Goal: Task Accomplishment & Management: Manage account settings

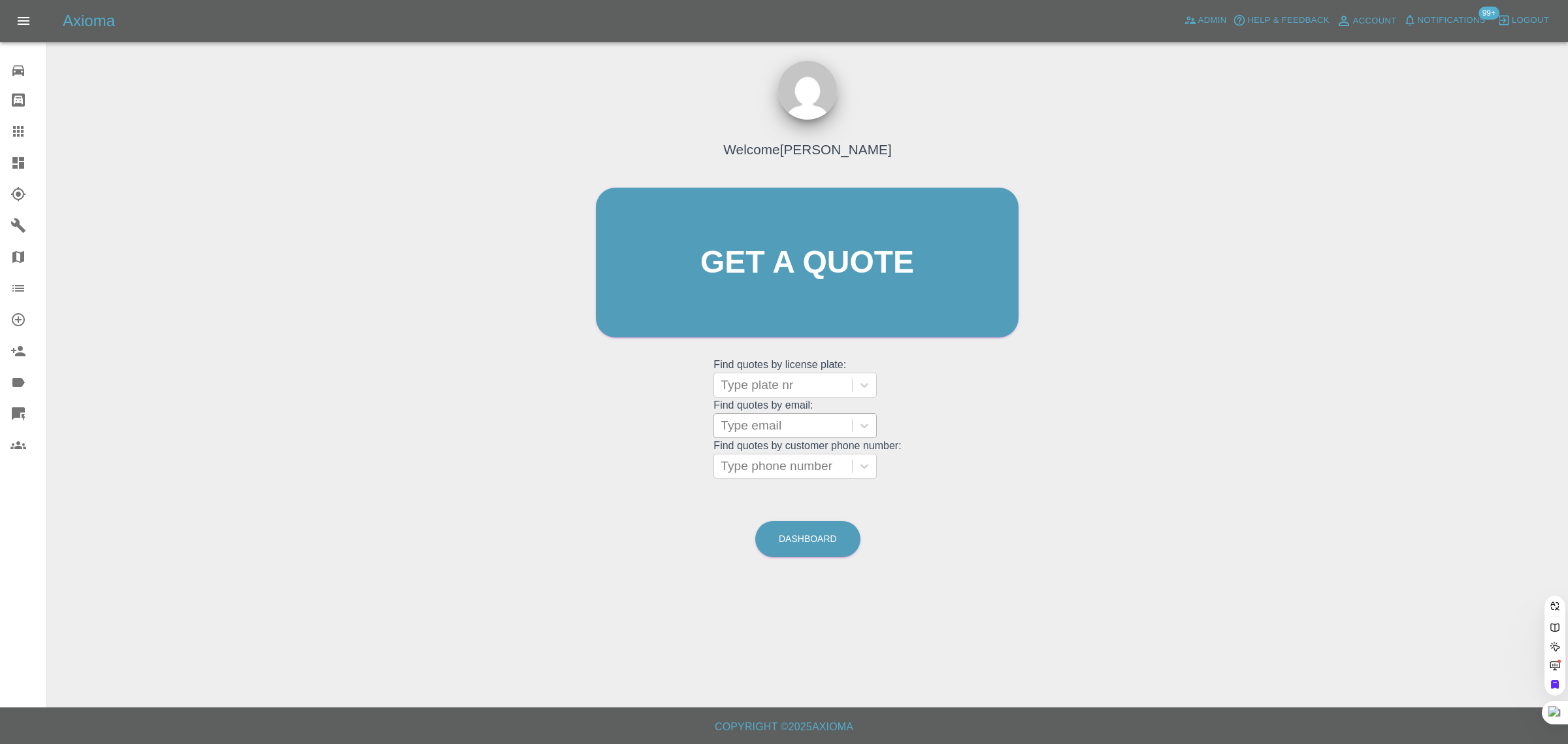
click at [739, 419] on div at bounding box center [783, 426] width 125 height 18
paste input "[PERSON_NAME][EMAIL_ADDRESS][PERSON_NAME][DOMAIN_NAME]"
type input "[PERSON_NAME][EMAIL_ADDRESS][PERSON_NAME][DOMAIN_NAME]"
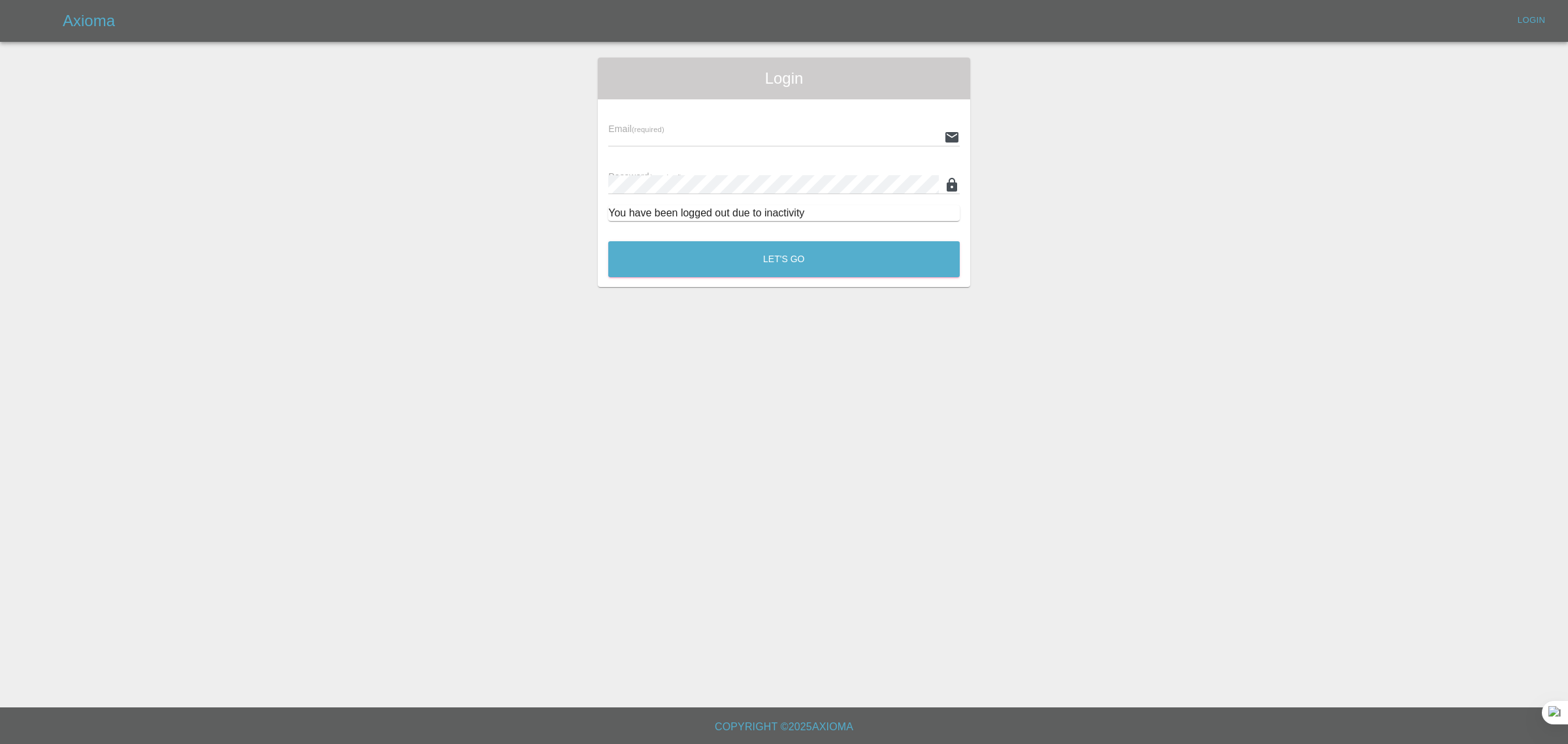
type input "[EMAIL_ADDRESS][DOMAIN_NAME]"
click at [816, 262] on button "Let's Go" at bounding box center [784, 259] width 352 height 36
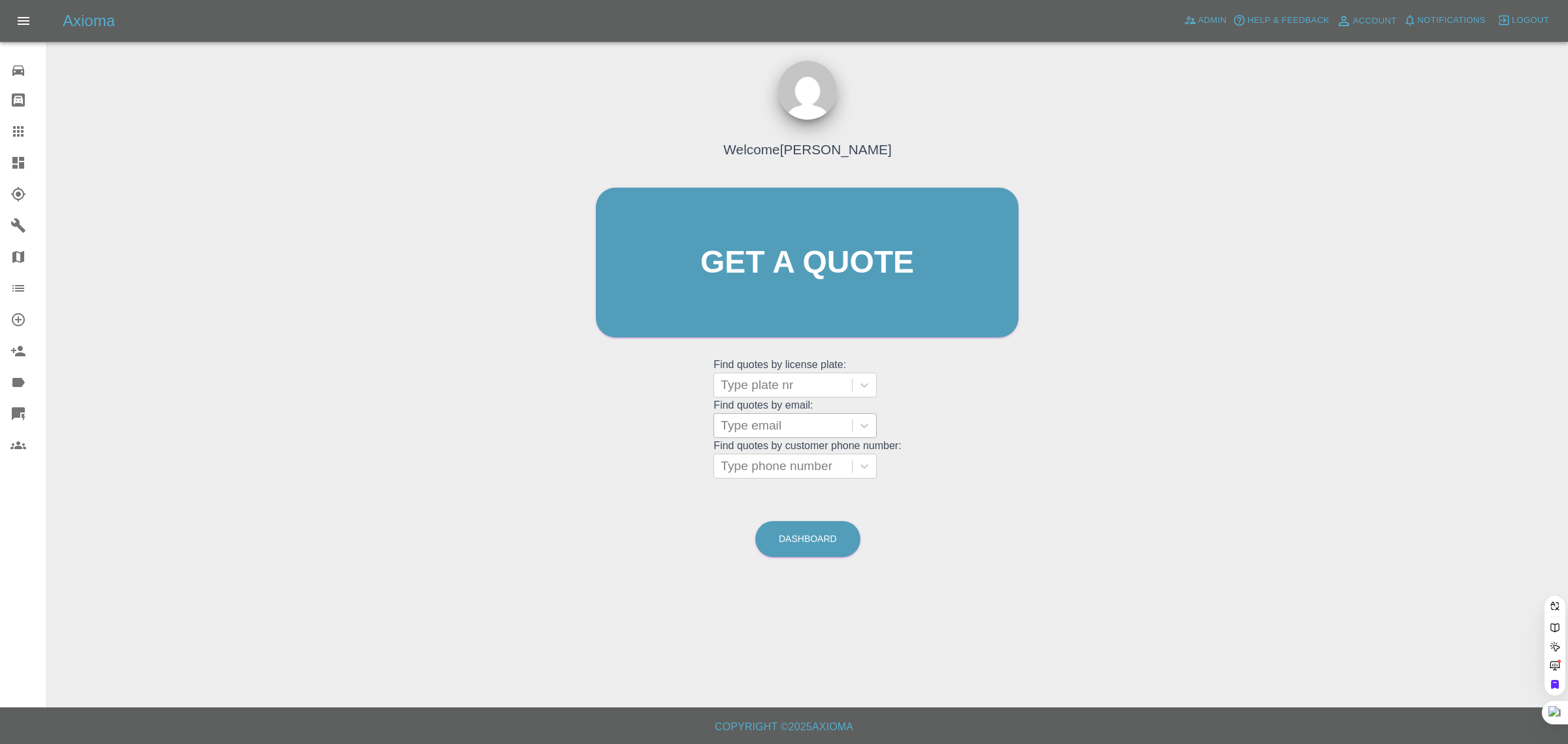
click at [773, 433] on div at bounding box center [783, 426] width 125 height 18
paste input "[PERSON_NAME][EMAIL_ADDRESS][PERSON_NAME][DOMAIN_NAME]"
type input "[PERSON_NAME][EMAIL_ADDRESS][PERSON_NAME][DOMAIN_NAME]"
click at [778, 455] on div "NC19OSW, Completed" at bounding box center [795, 459] width 163 height 26
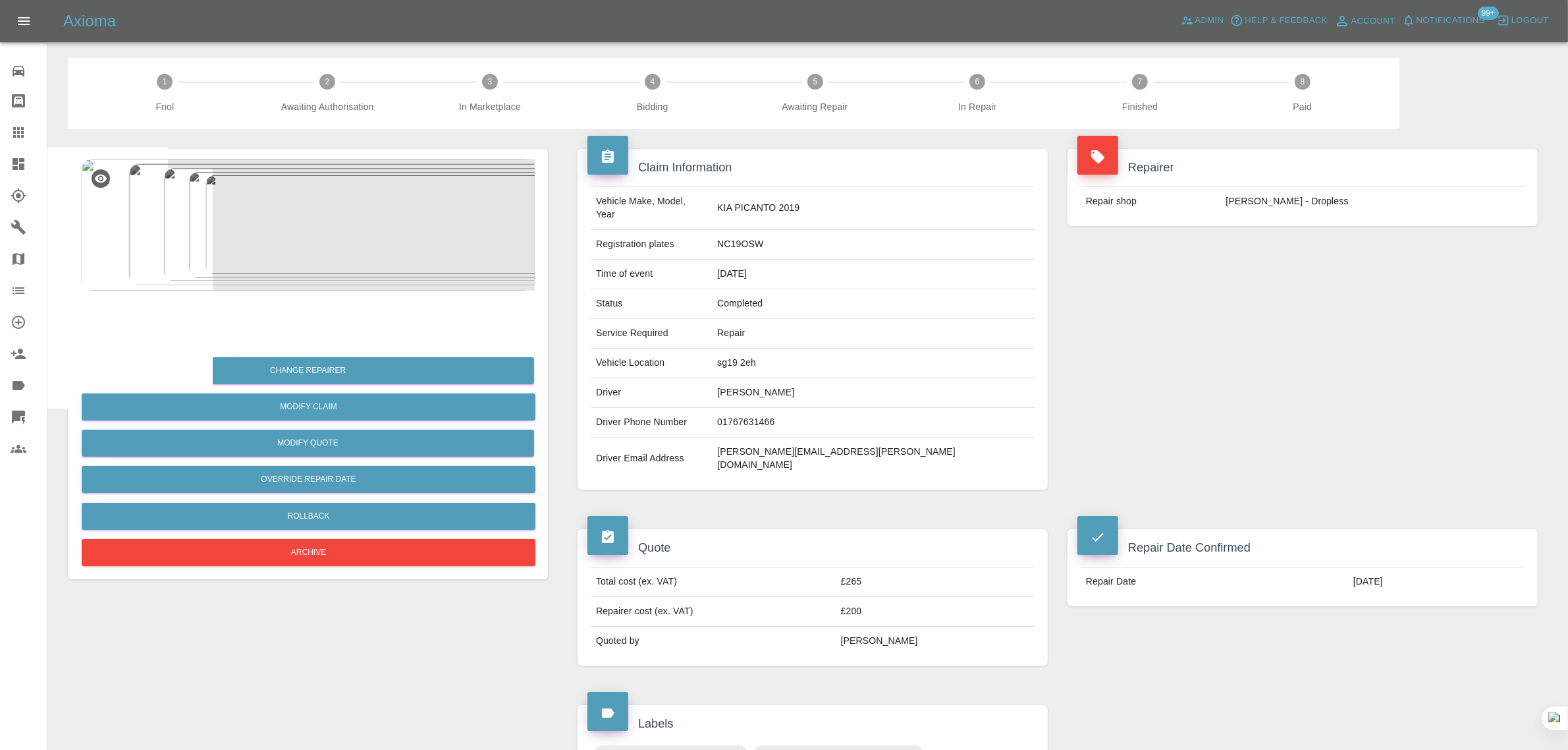
click at [15, 131] on icon at bounding box center [19, 133] width 16 height 16
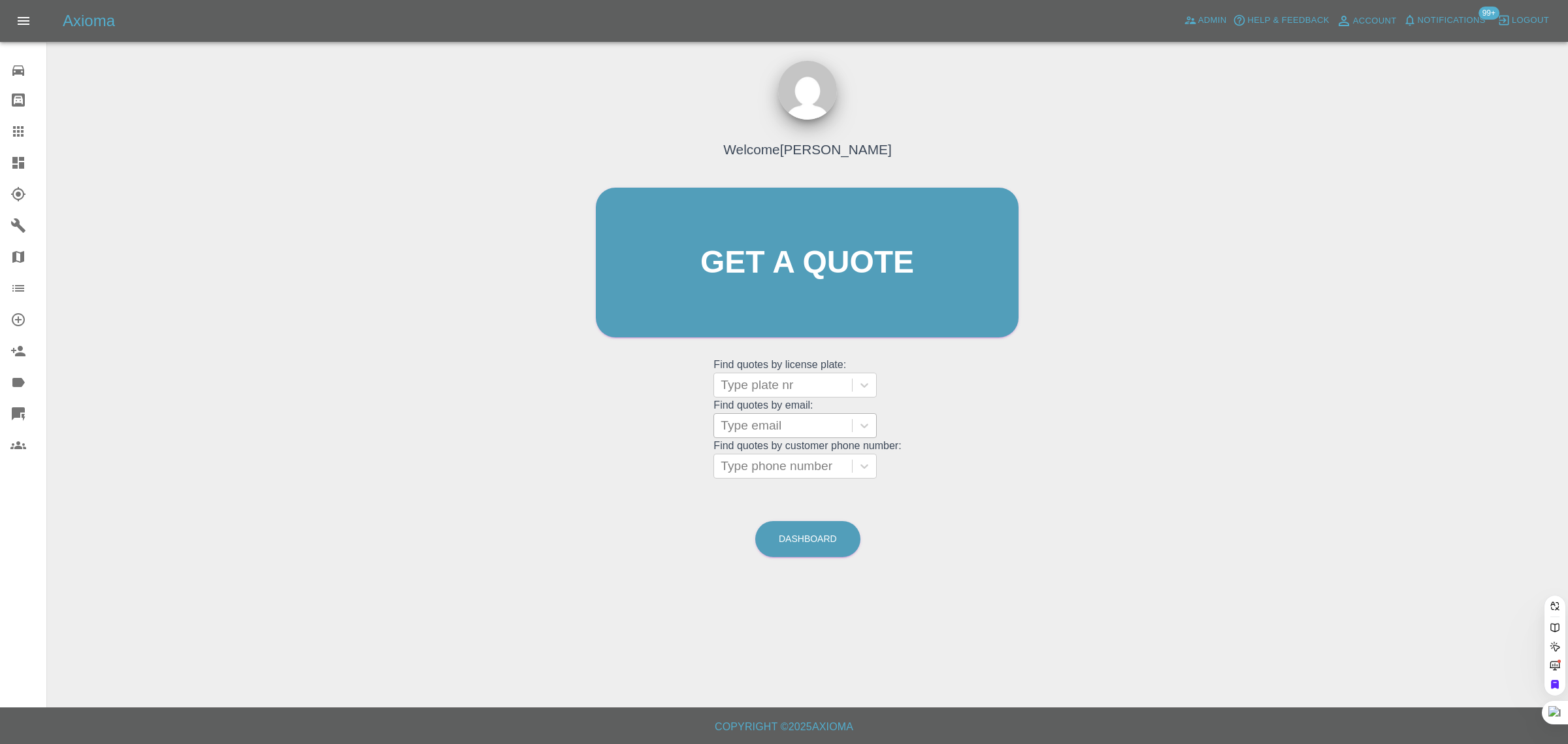
click at [801, 424] on div at bounding box center [783, 426] width 125 height 18
paste input "[EMAIL_ADDRESS][DOMAIN_NAME]"
type input "[EMAIL_ADDRESS][DOMAIN_NAME]"
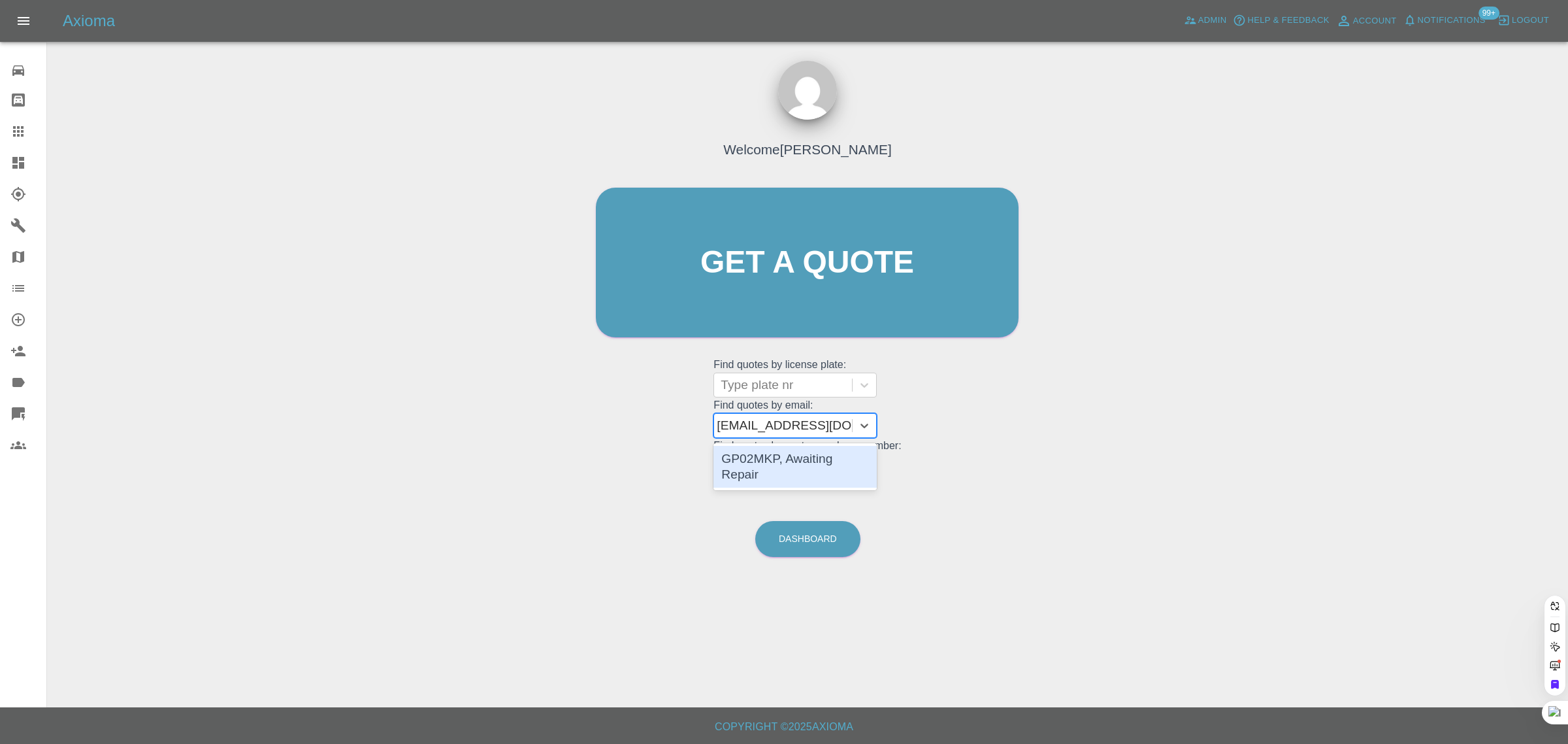
click at [775, 460] on div "GP02MKP, Awaiting Repair" at bounding box center [795, 467] width 163 height 42
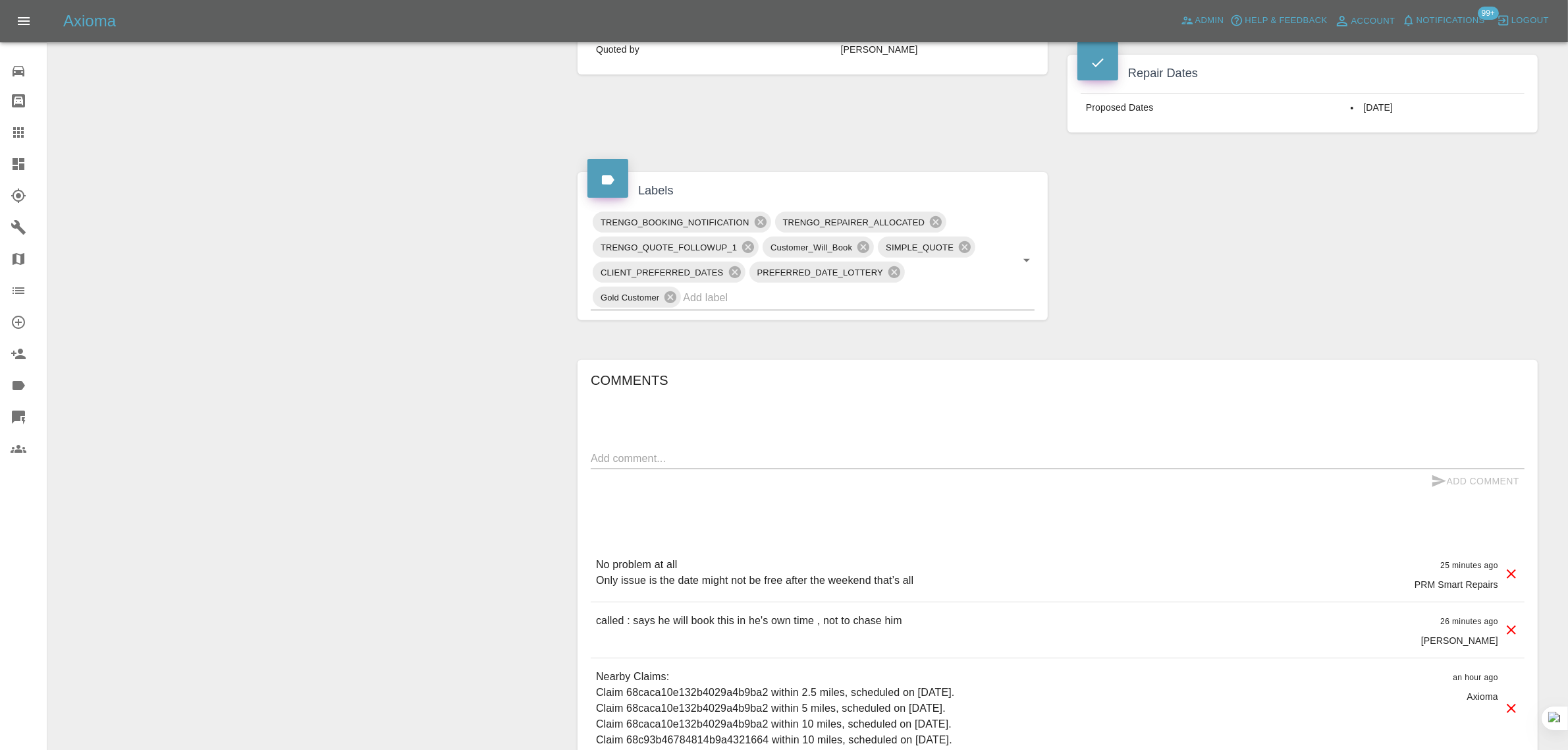
scroll to position [577, 0]
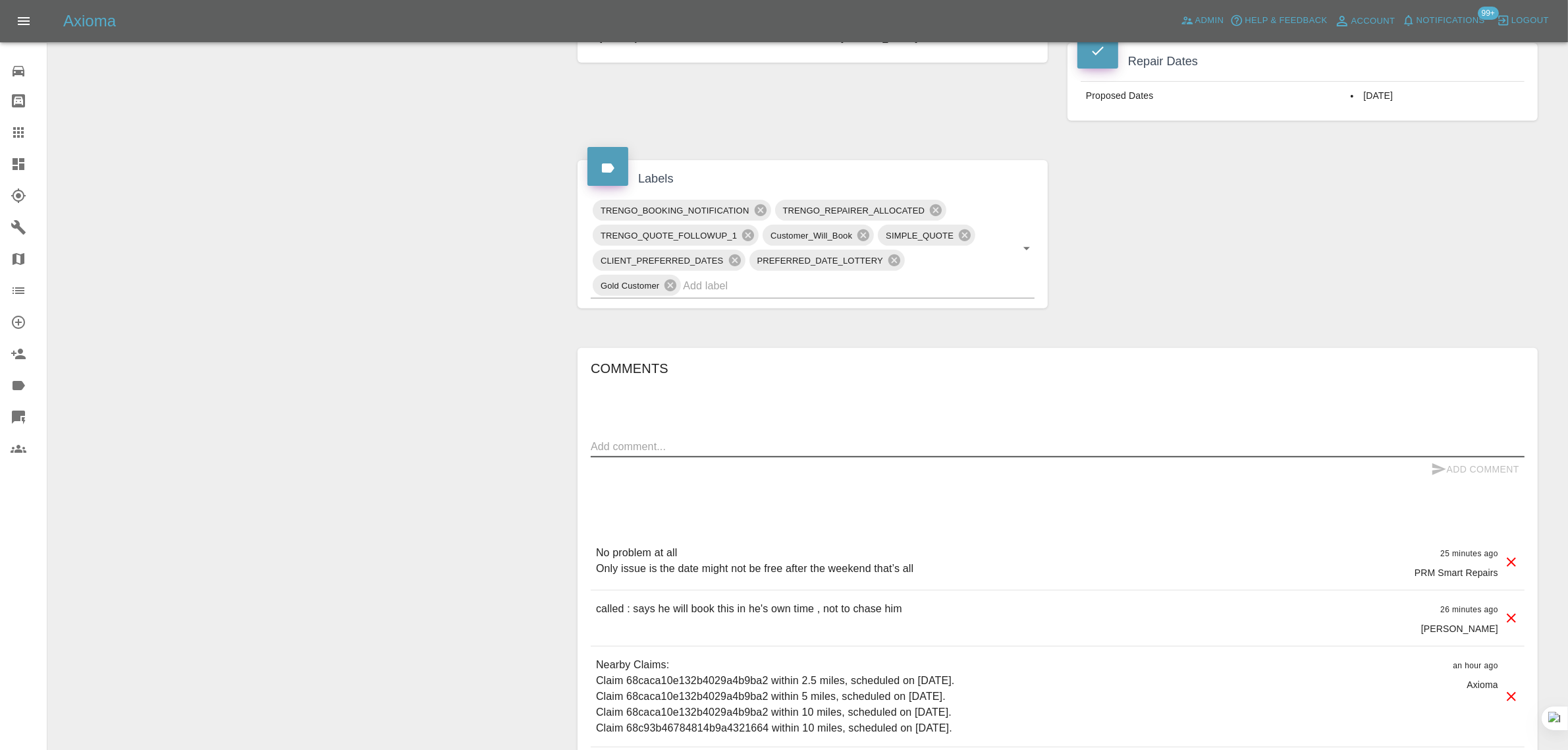
click at [932, 445] on textarea at bounding box center [1057, 446] width 933 height 15
paste textarea "I've just had a call from [GEOGRAPHIC_DATA] with regard to a scratch repair quo…"
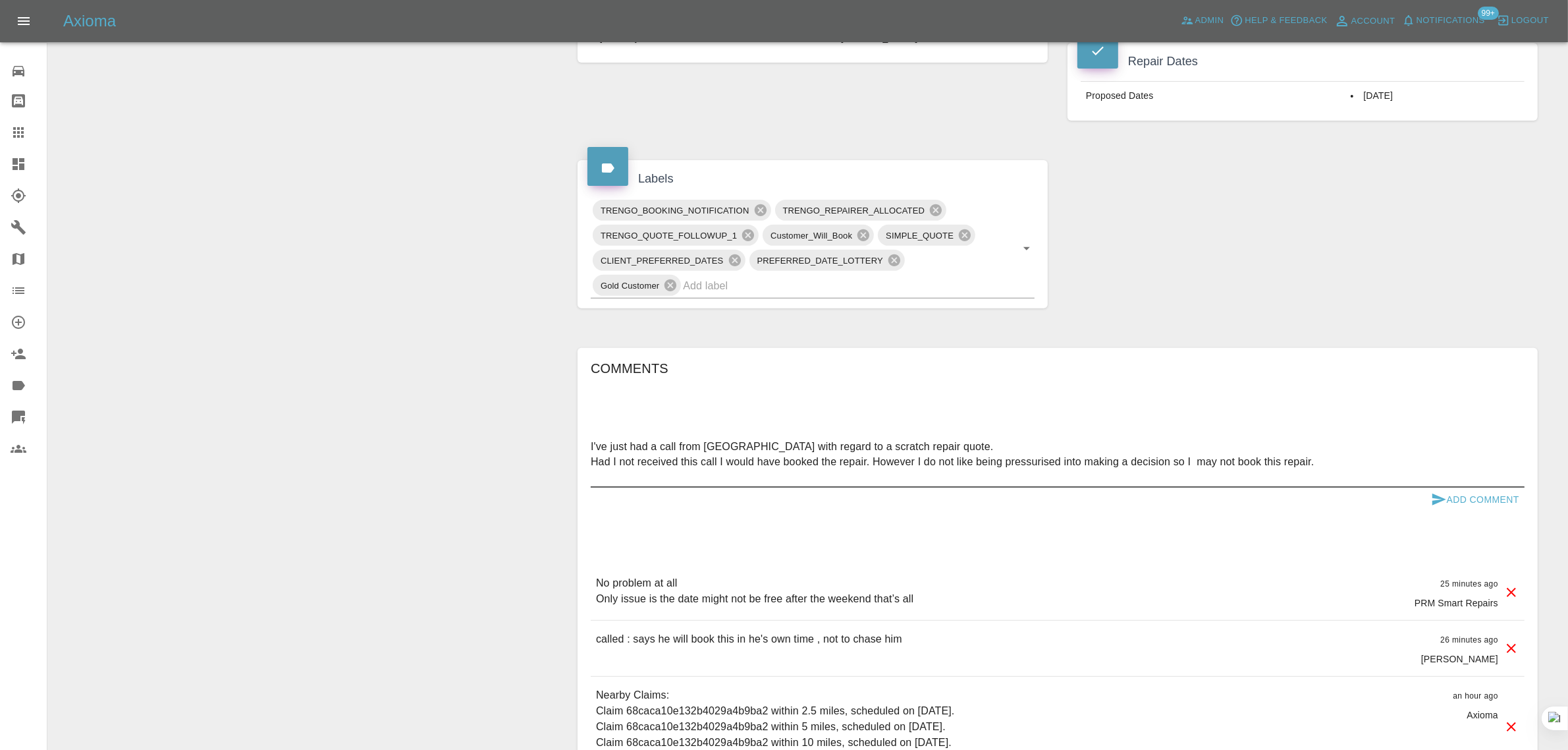
type textarea "I've just had a call from [GEOGRAPHIC_DATA] with regard to a scratch repair quo…"
click at [1482, 487] on div "I've just had a call from [GEOGRAPHIC_DATA] with regard to a scratch repair quo…" at bounding box center [1057, 462] width 933 height 51
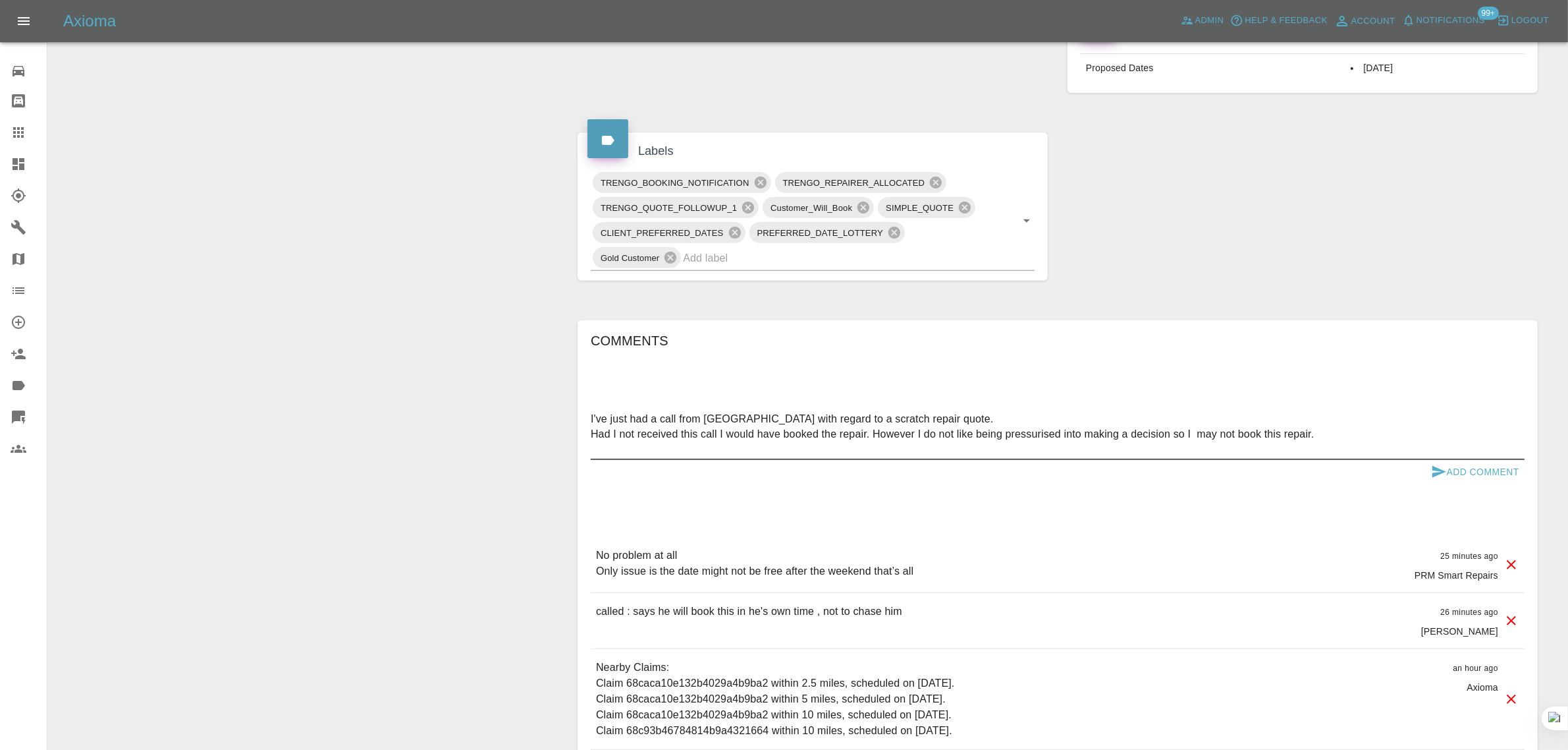
scroll to position [634, 0]
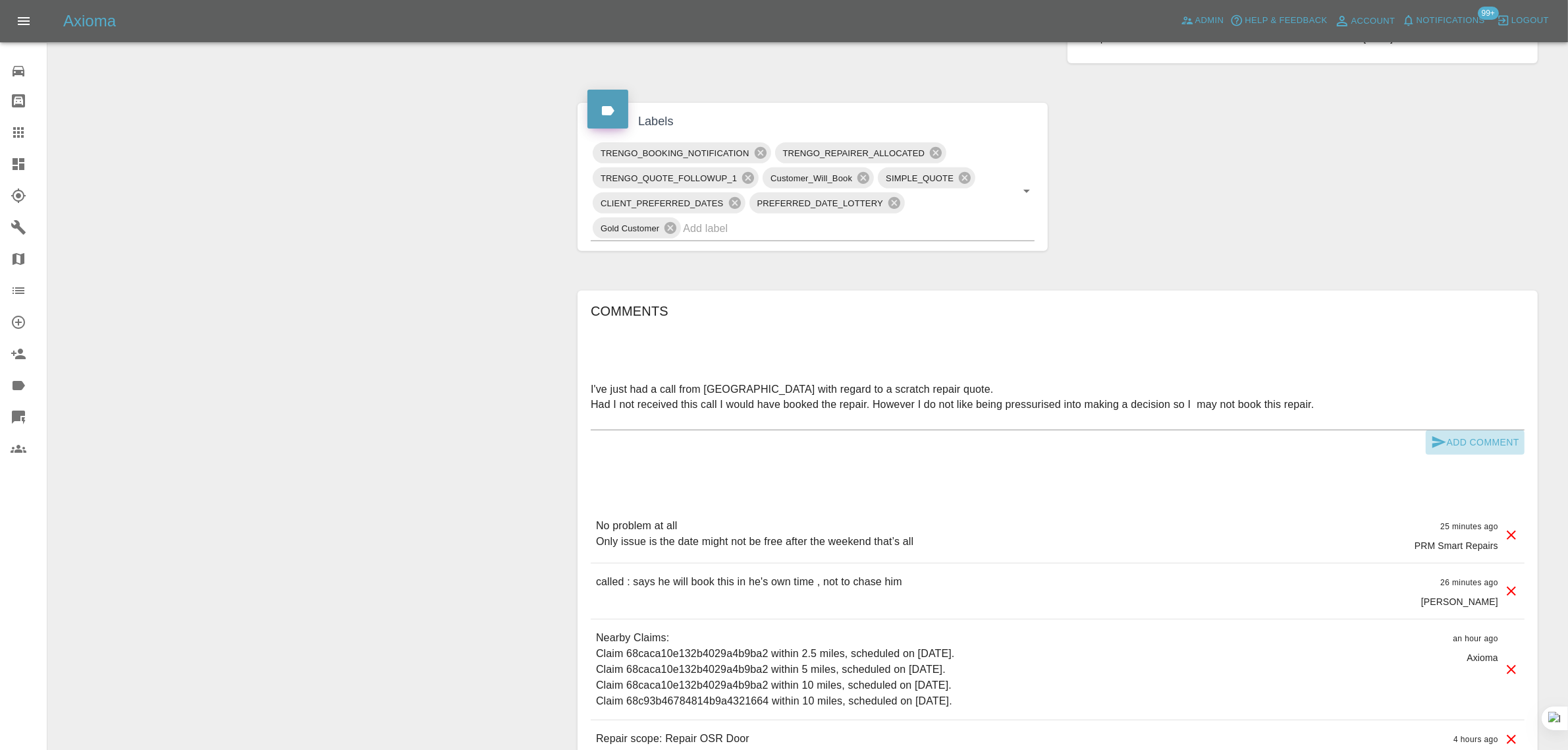
click at [1458, 438] on button "Add Comment" at bounding box center [1475, 442] width 99 height 25
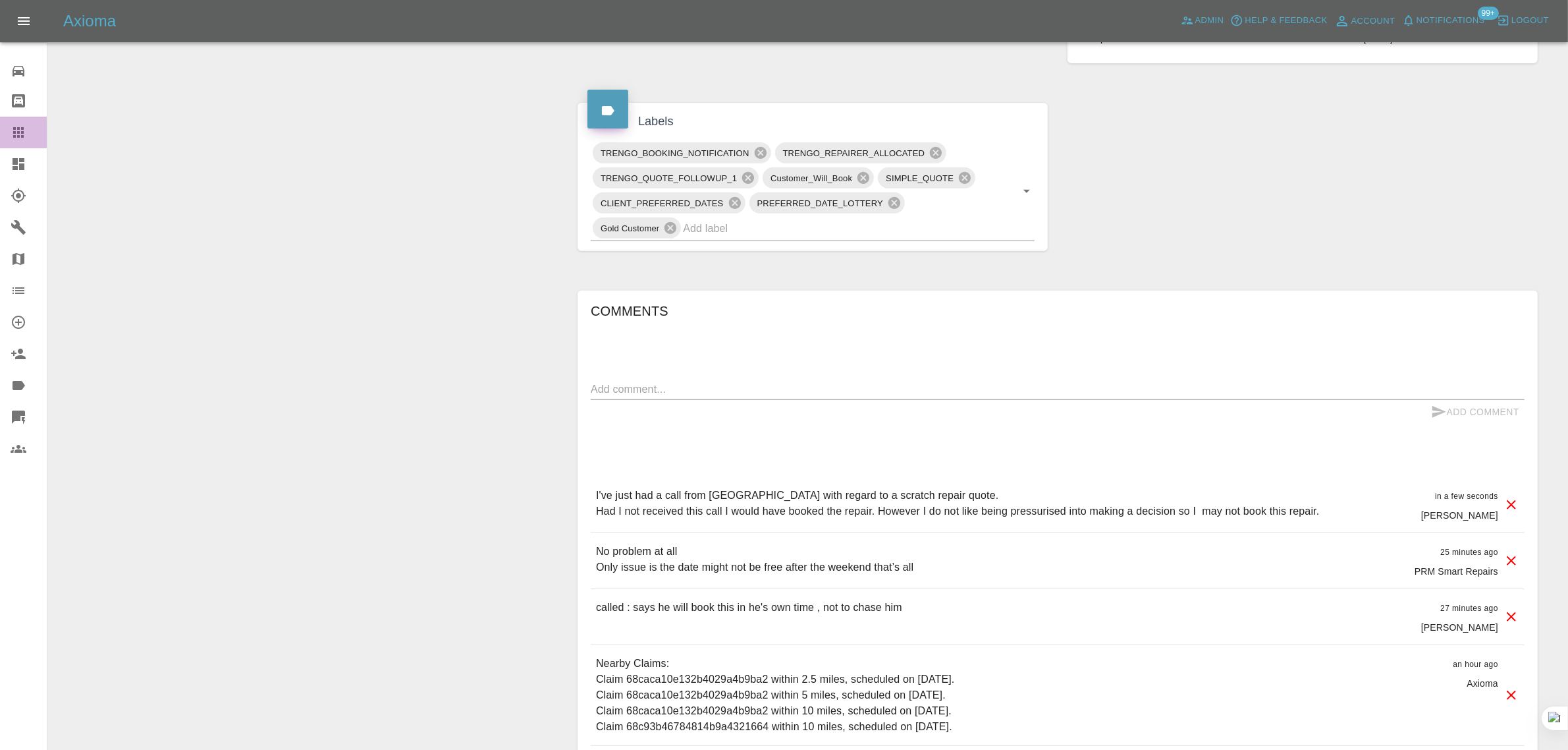
click at [15, 129] on icon at bounding box center [19, 133] width 11 height 11
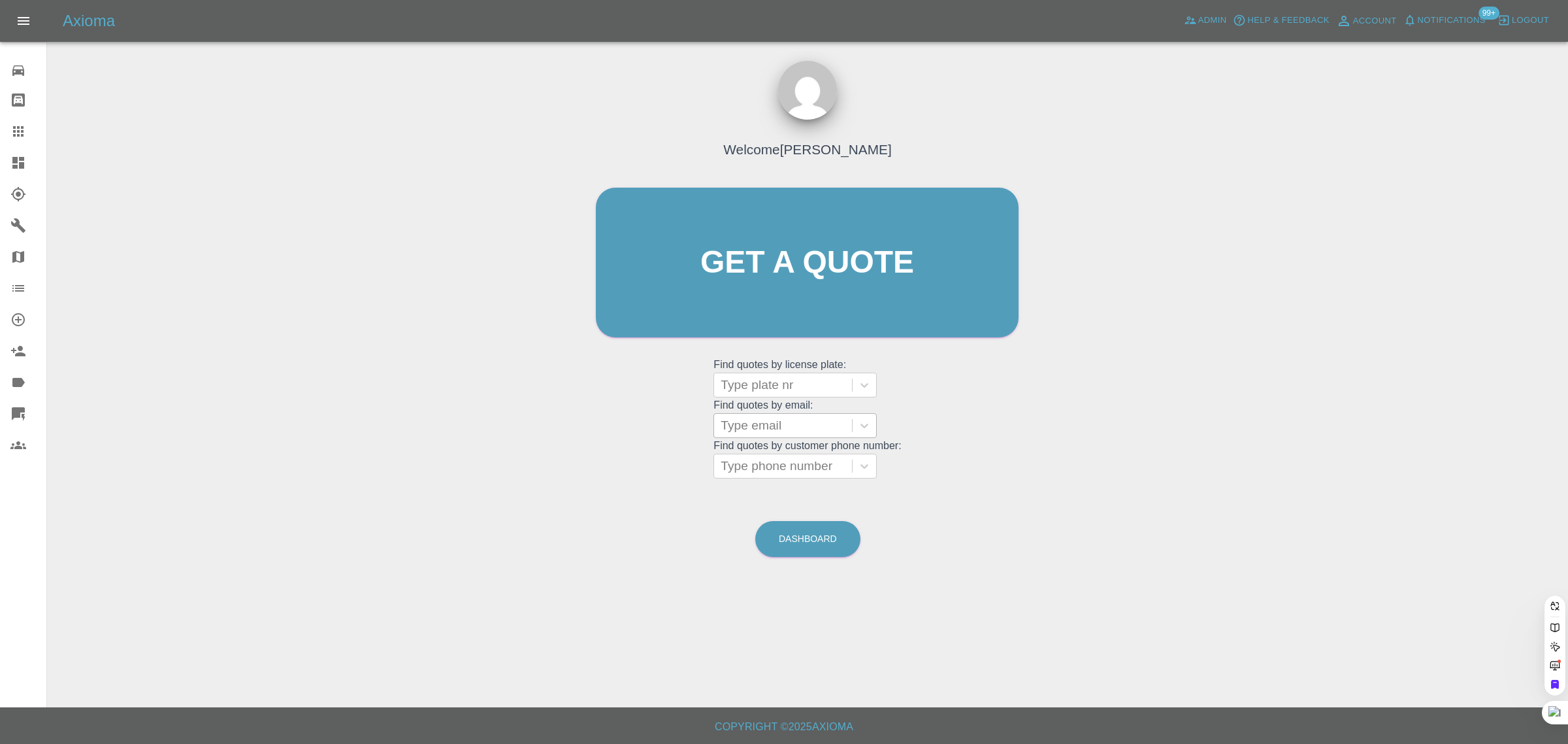
click at [759, 426] on div at bounding box center [783, 426] width 125 height 18
paste input "[EMAIL_ADDRESS][DOMAIN_NAME]"
type input "[EMAIL_ADDRESS][DOMAIN_NAME]"
click at [792, 479] on div "N&#047;A, Awaiting Authorisation" at bounding box center [795, 467] width 163 height 42
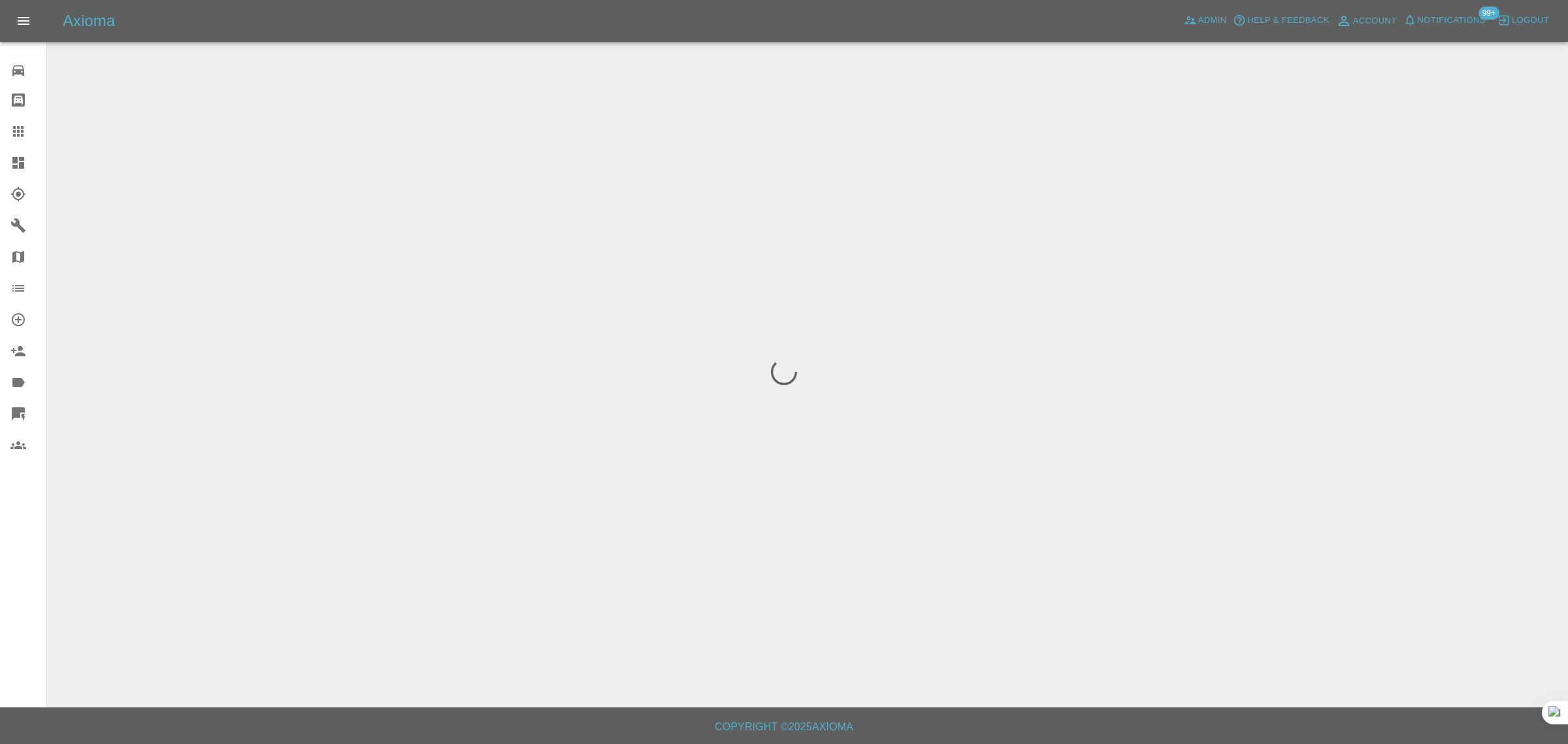
click at [0, 612] on div "0 Repair home Bodyshop home Claims Dashboard Explorer Garages Map Organization …" at bounding box center [24, 372] width 47 height 744
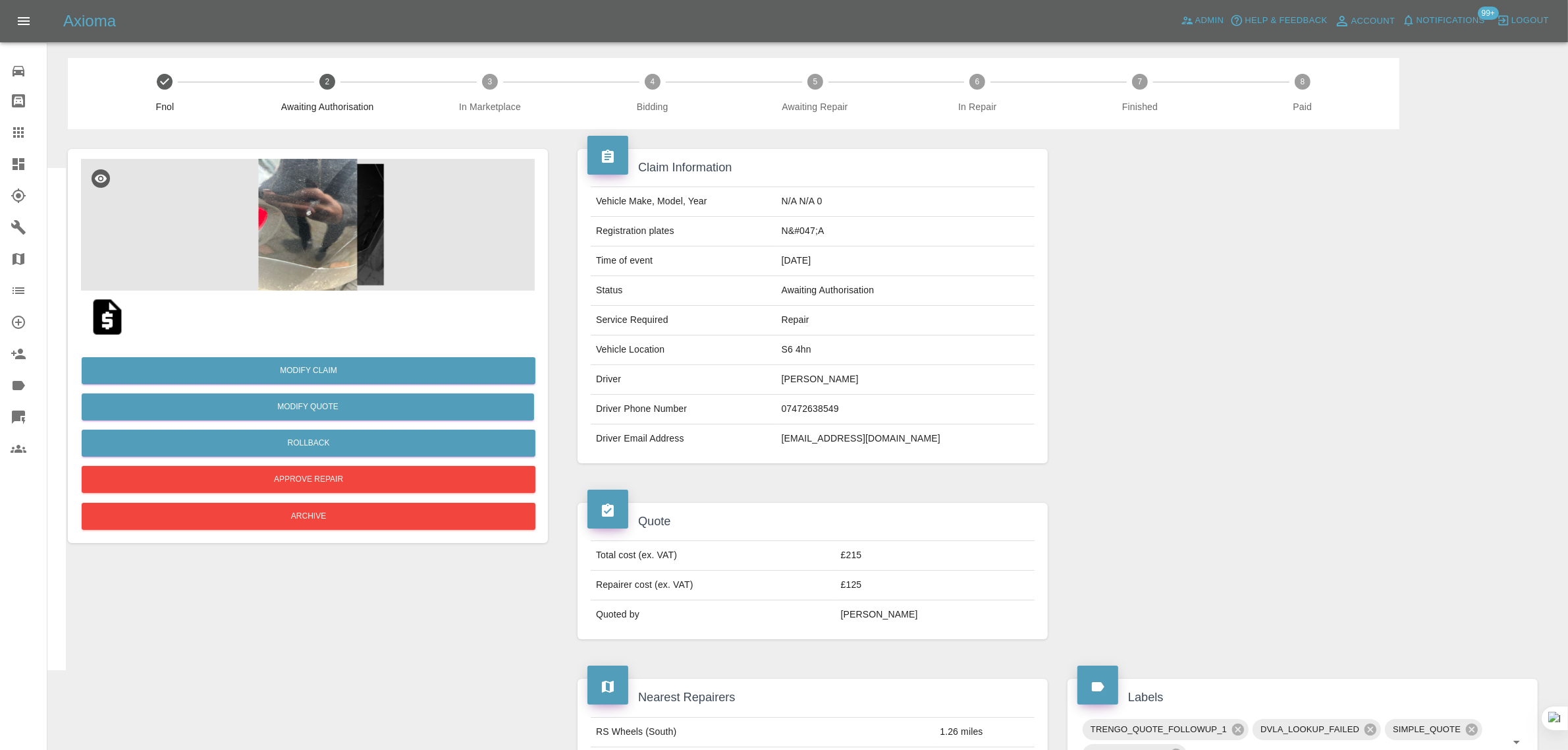
click at [5, 136] on link "Claims" at bounding box center [23, 133] width 47 height 32
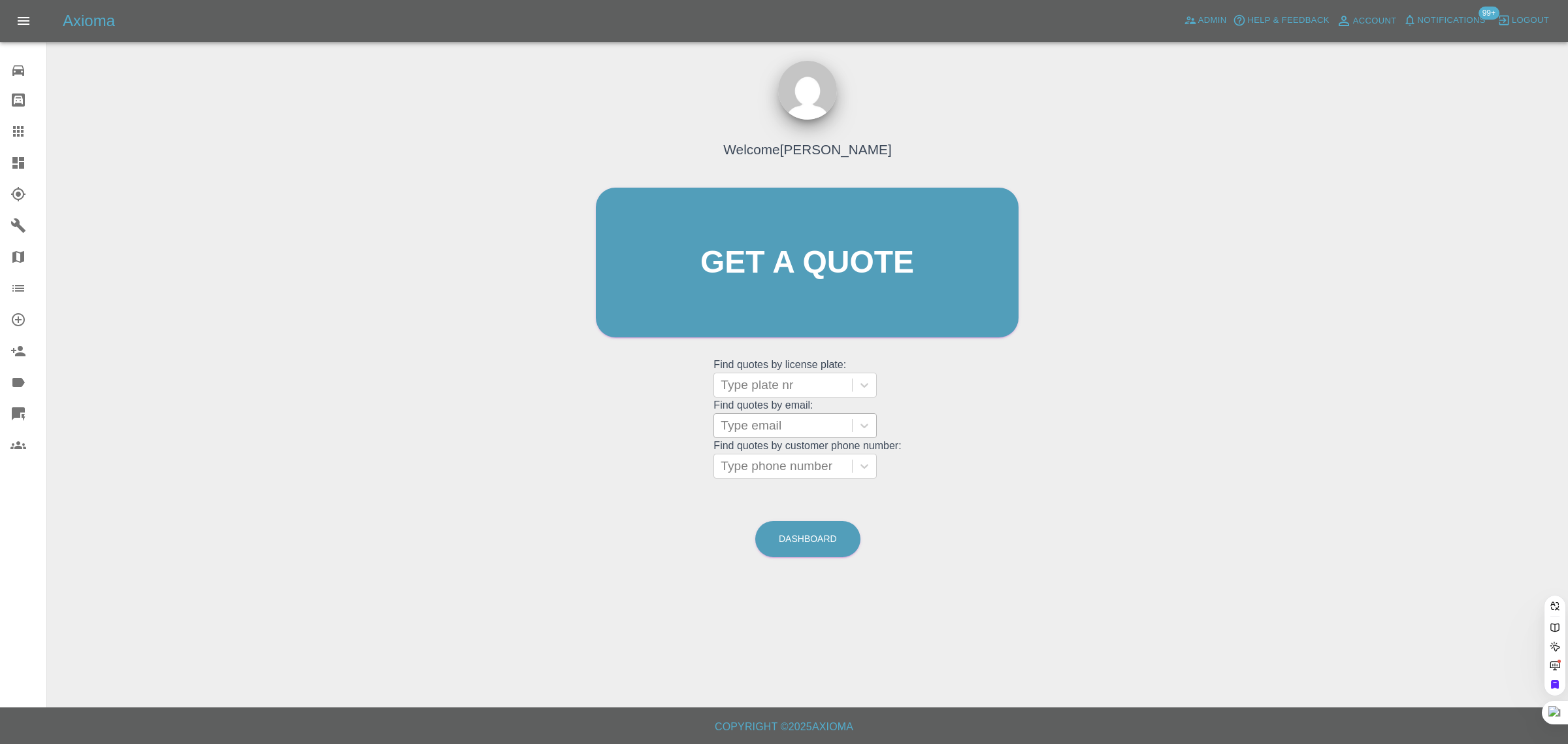
click at [772, 426] on div at bounding box center [783, 426] width 125 height 18
paste input "[EMAIL_ADDRESS][DOMAIN_NAME]"
type input "[EMAIL_ADDRESS][DOMAIN_NAME]"
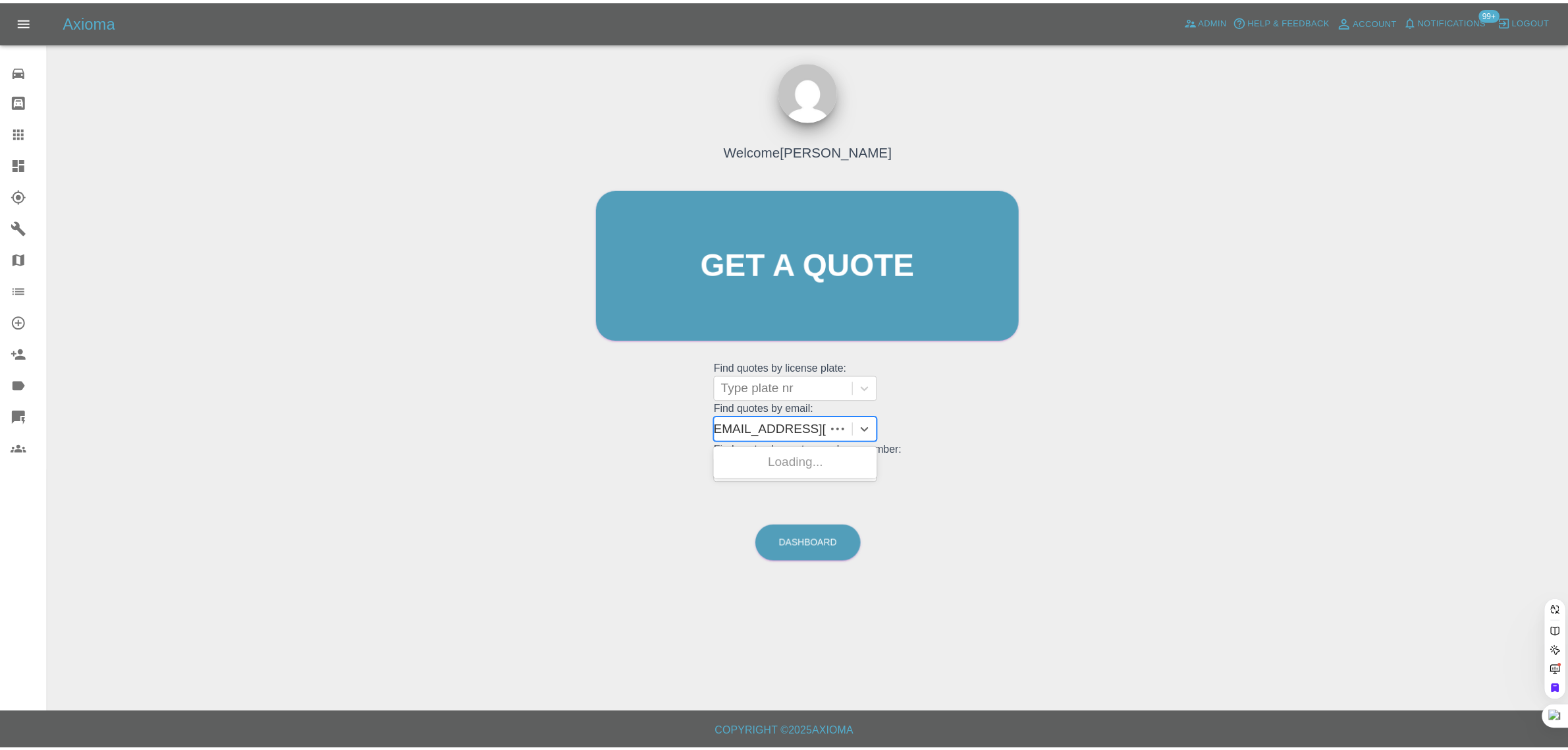
scroll to position [0, 0]
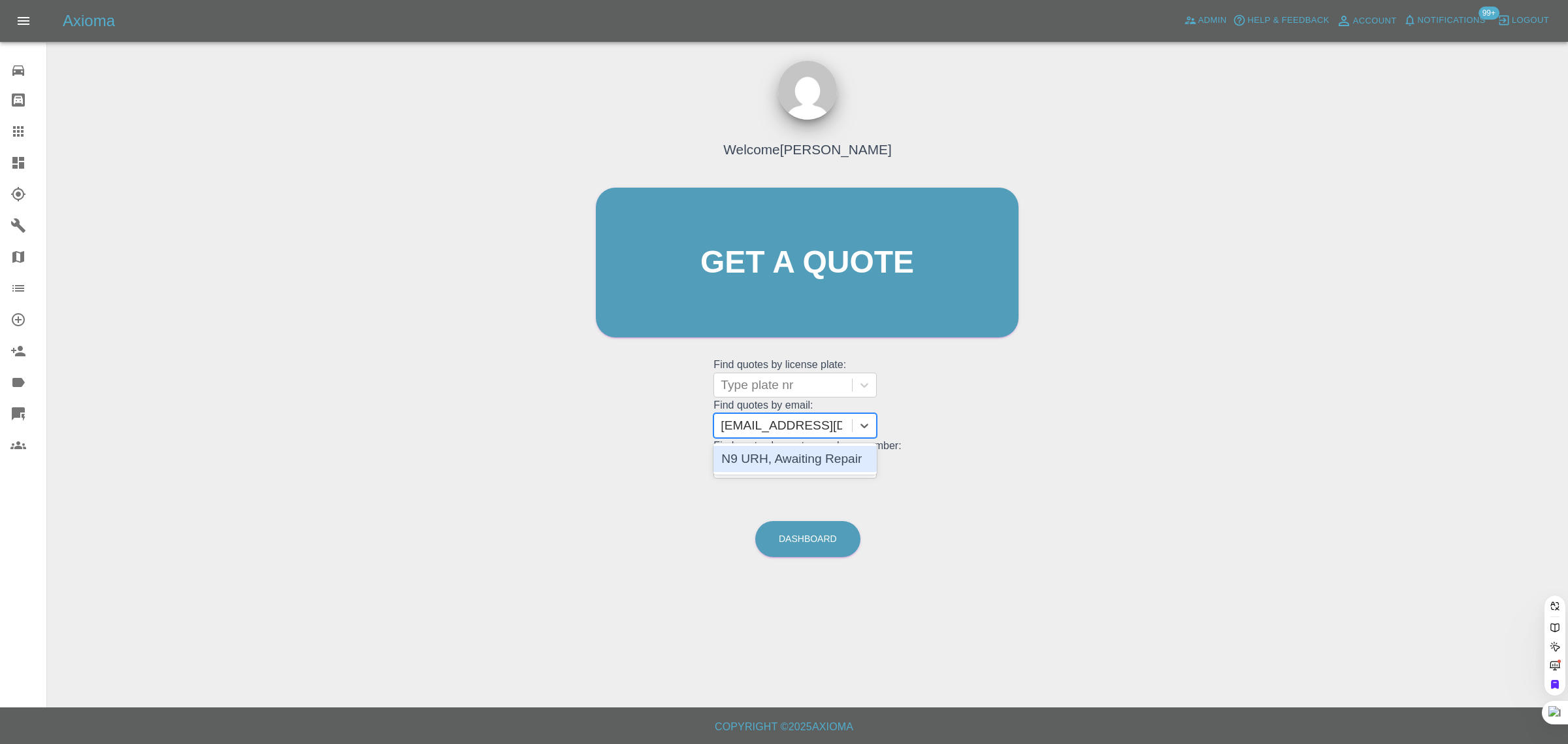
click at [767, 456] on div "N9 URH, Awaiting Repair" at bounding box center [795, 459] width 163 height 26
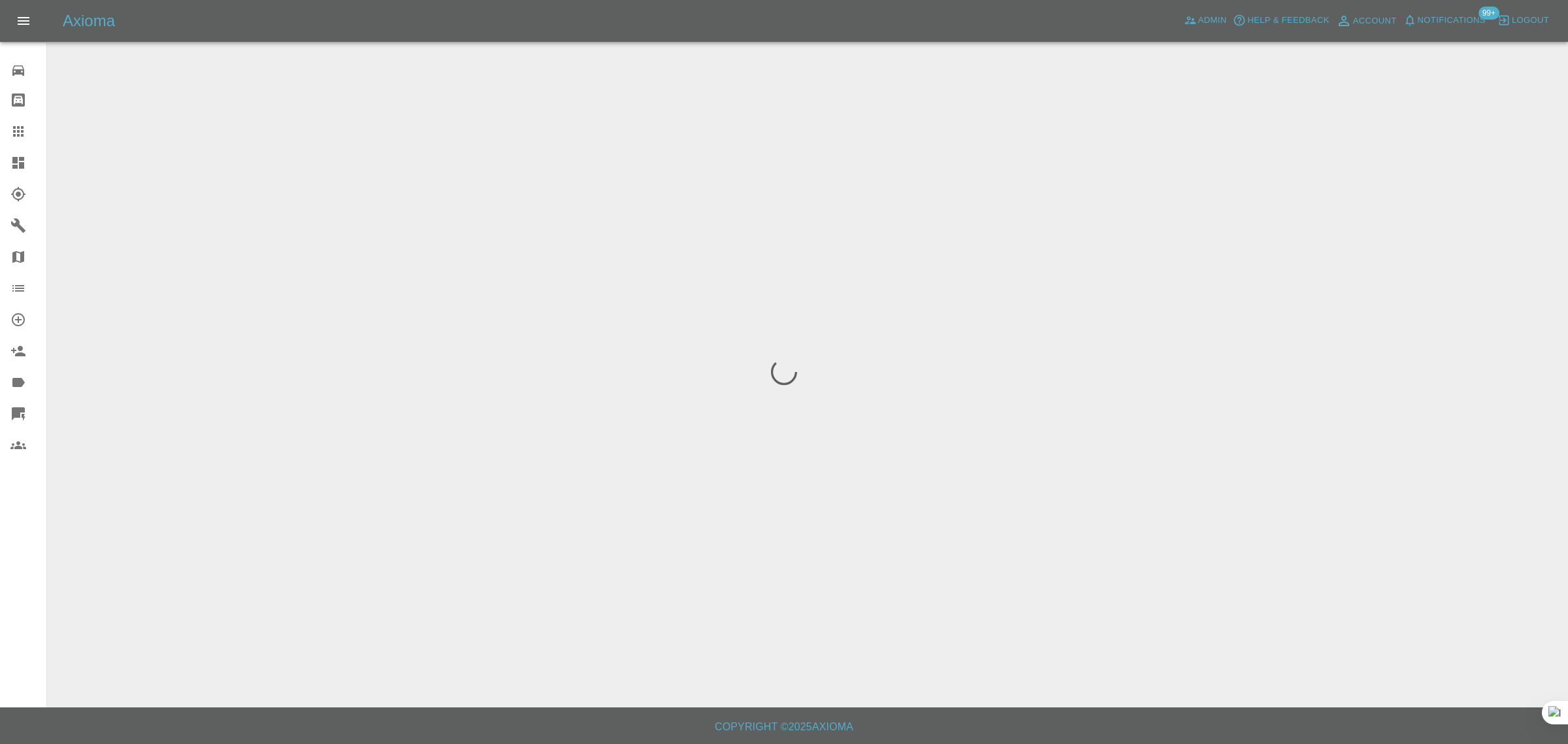
click at [0, 557] on div "0 Repair home Bodyshop home Claims Dashboard Explorer Garages Map Organization …" at bounding box center [24, 372] width 47 height 744
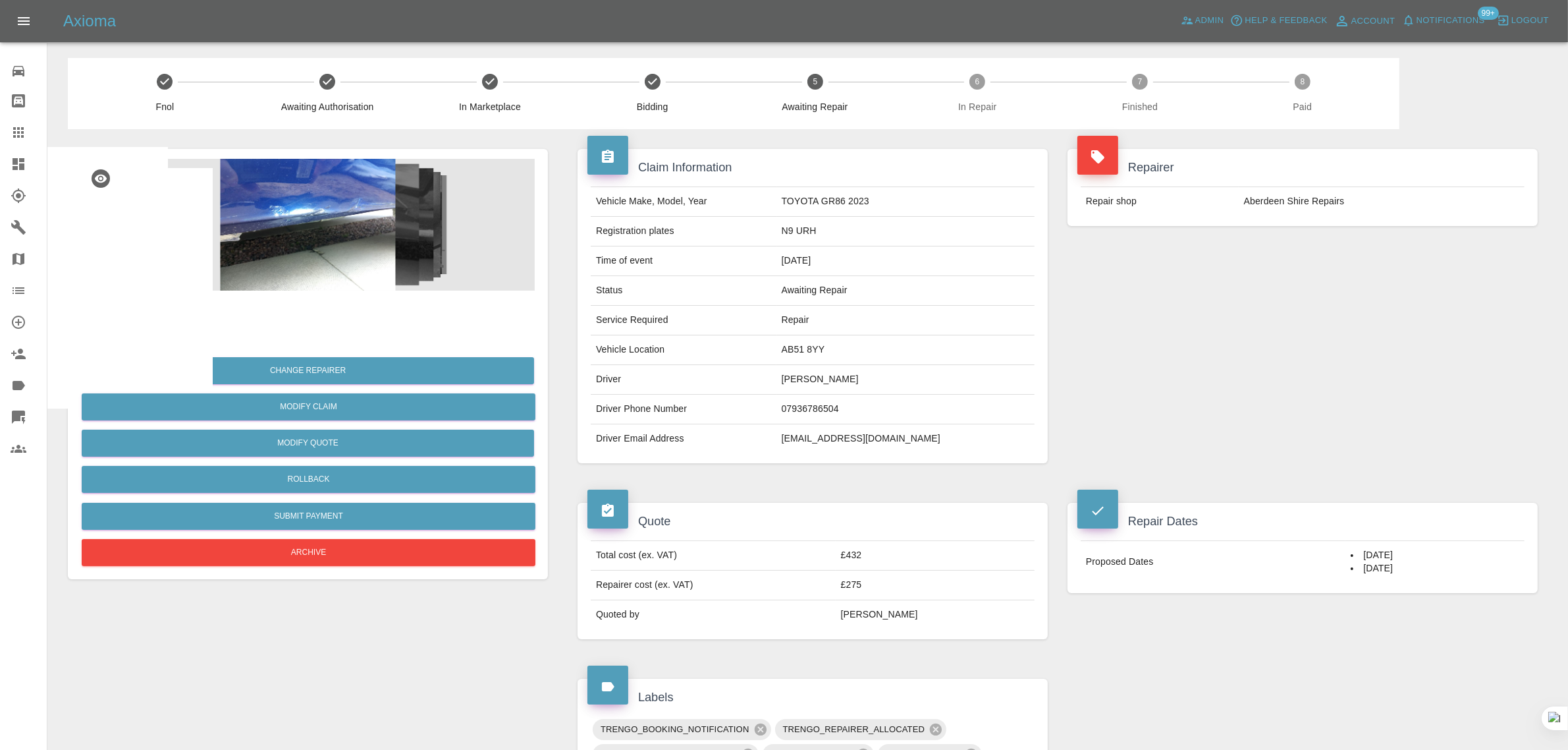
click at [117, 326] on img at bounding box center [108, 317] width 42 height 42
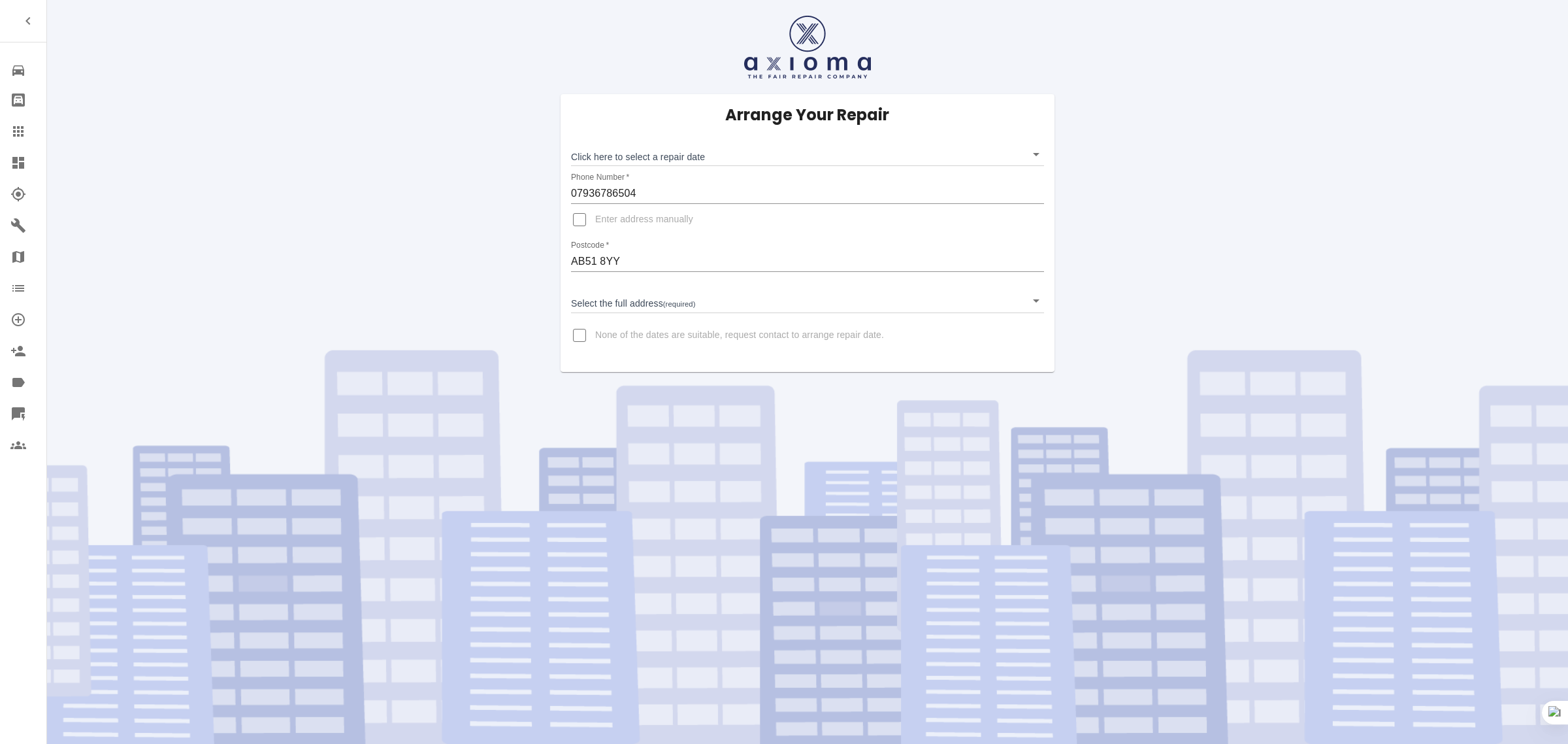
click at [25, 140] on link "Claims" at bounding box center [23, 132] width 46 height 32
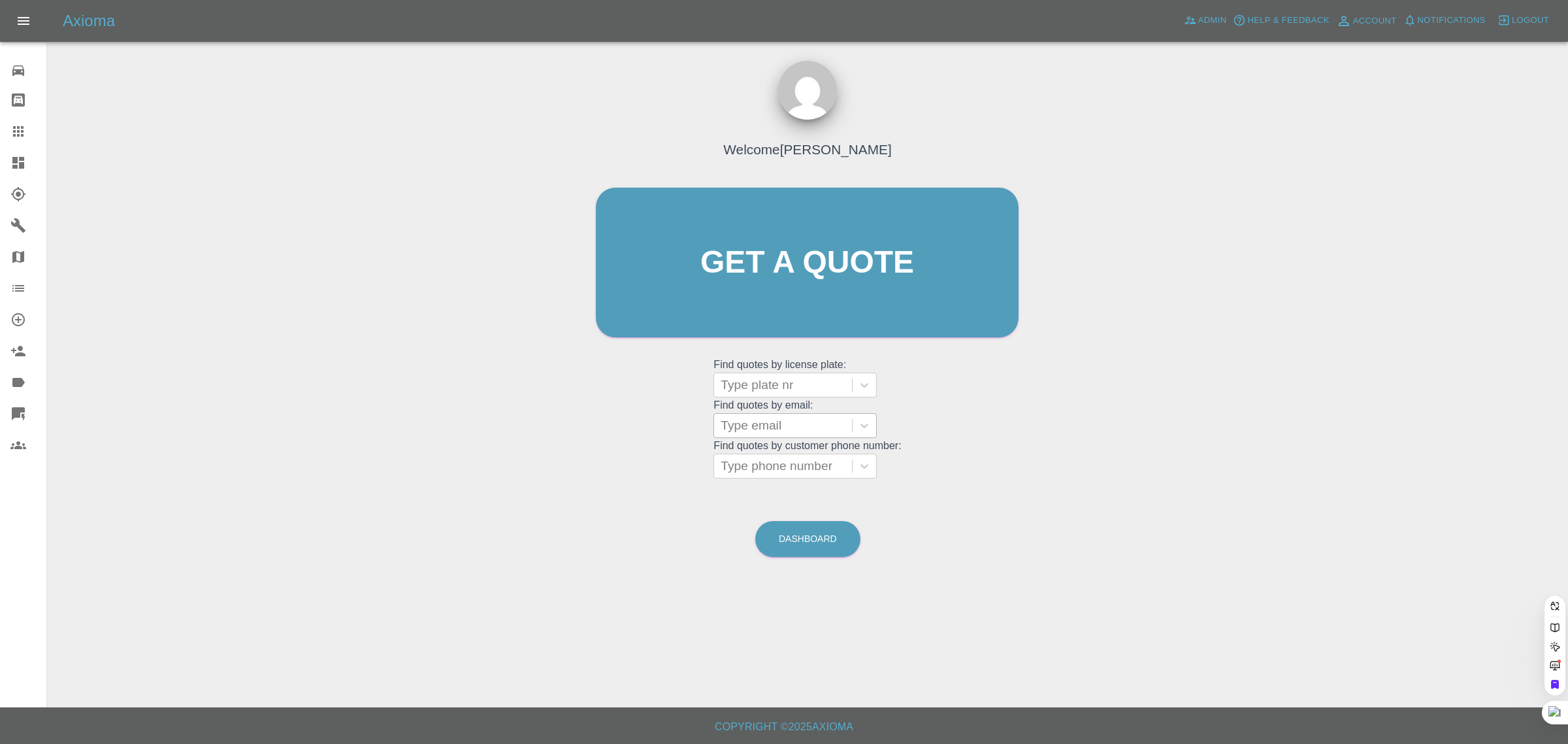
click at [773, 423] on div at bounding box center [783, 426] width 125 height 18
paste input "ericgriffiths@outlook.com"
type input "ericgriffiths@outlook.com"
click at [776, 464] on div "CITROEN C1 YF12 2PL, Awaiting Repair" at bounding box center [795, 467] width 163 height 42
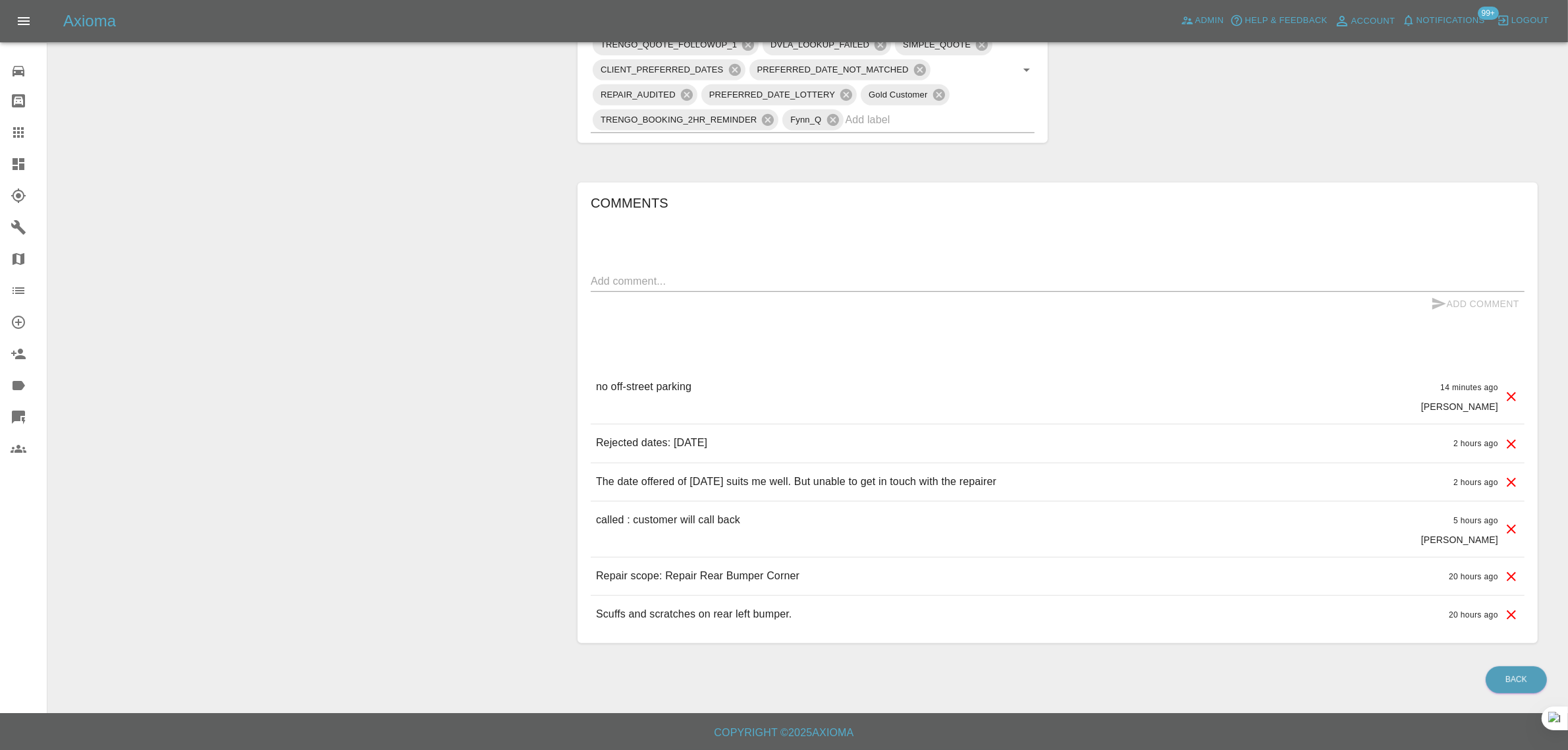
scroll to position [713, 0]
click at [721, 271] on div "x" at bounding box center [1057, 281] width 933 height 21
paste textarea "Please Help, I have gone through the selection process and attempted to pay the…"
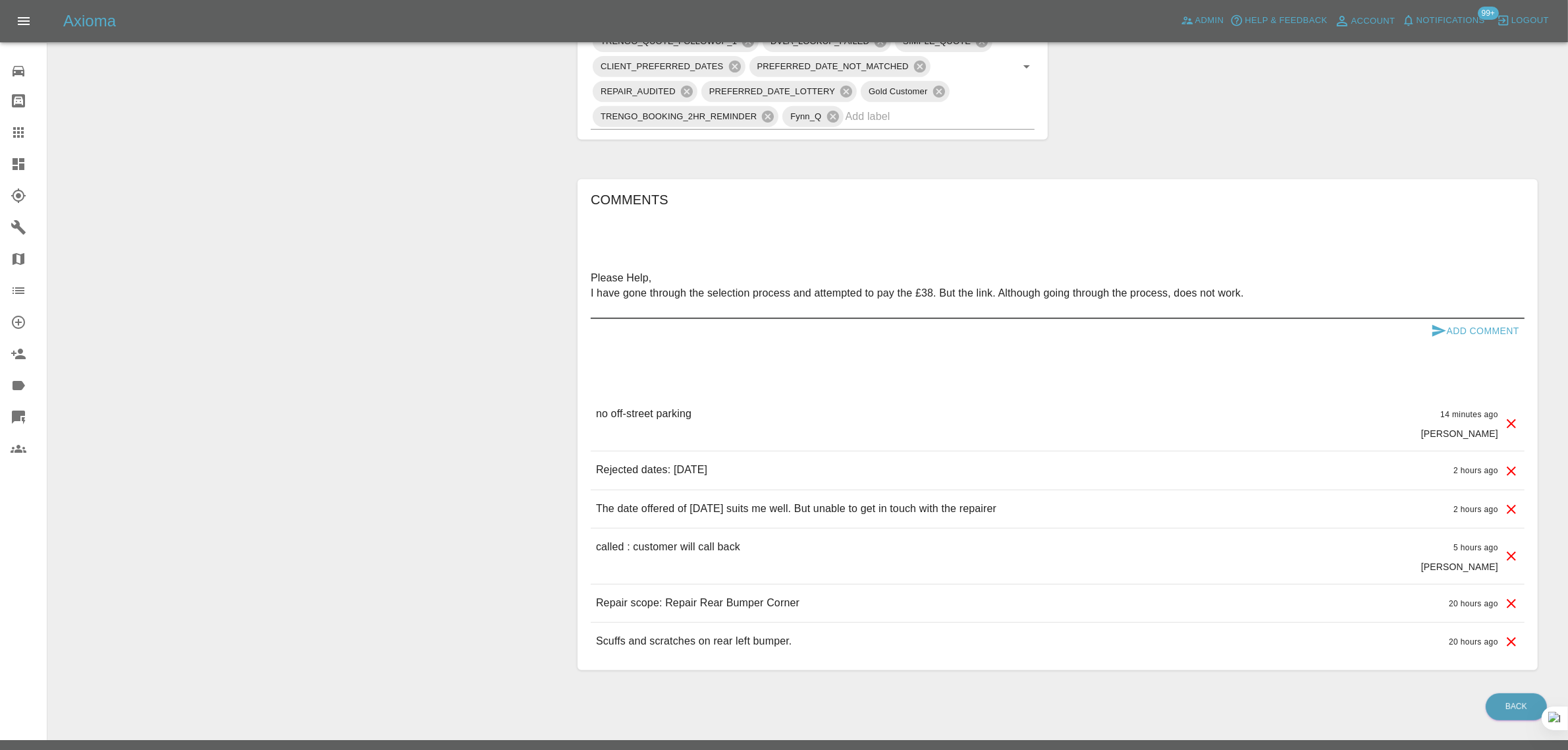
type textarea "Please Help, I have gone through the selection process and attempted to pay the…"
click at [1488, 327] on button "Add Comment" at bounding box center [1475, 332] width 99 height 25
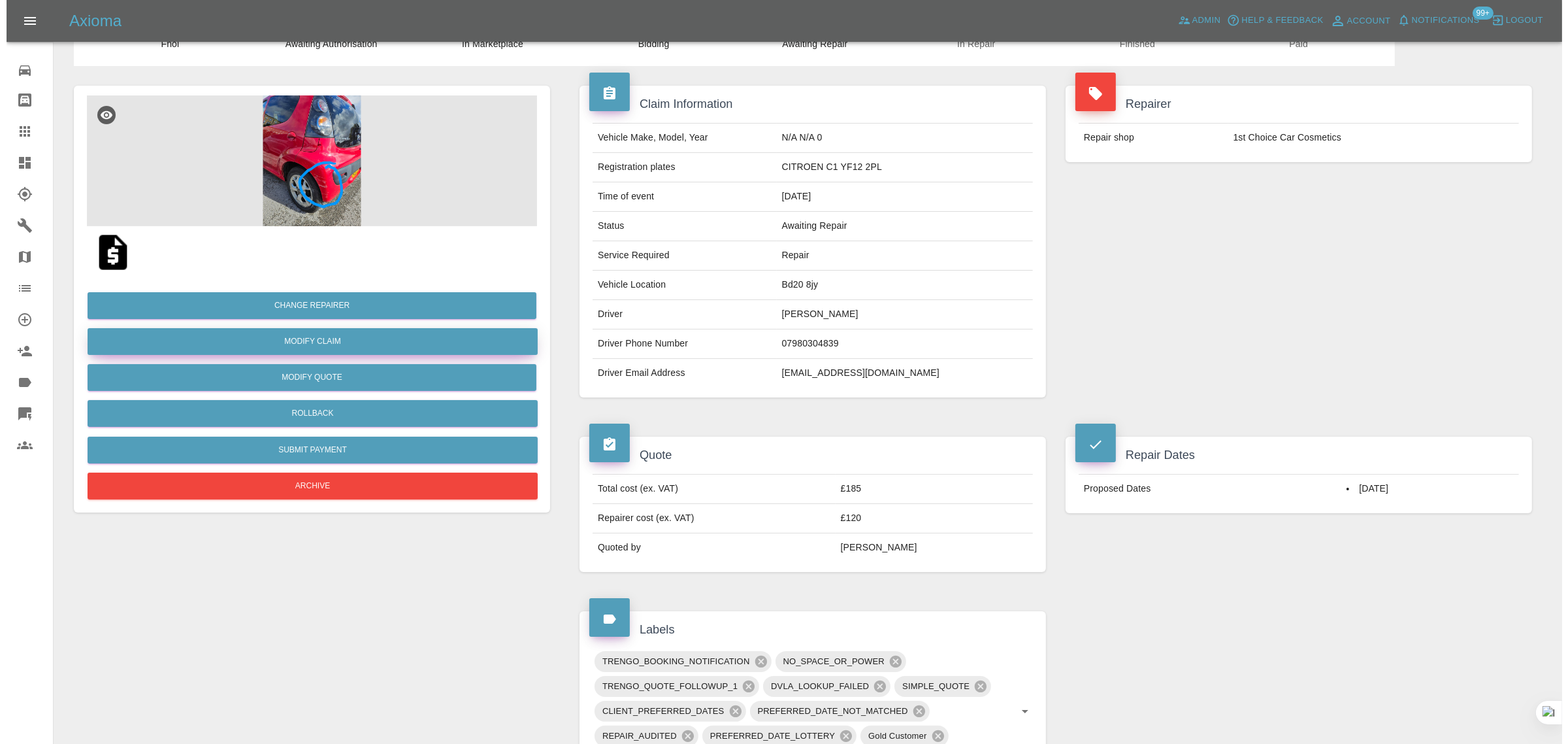
scroll to position [0, 0]
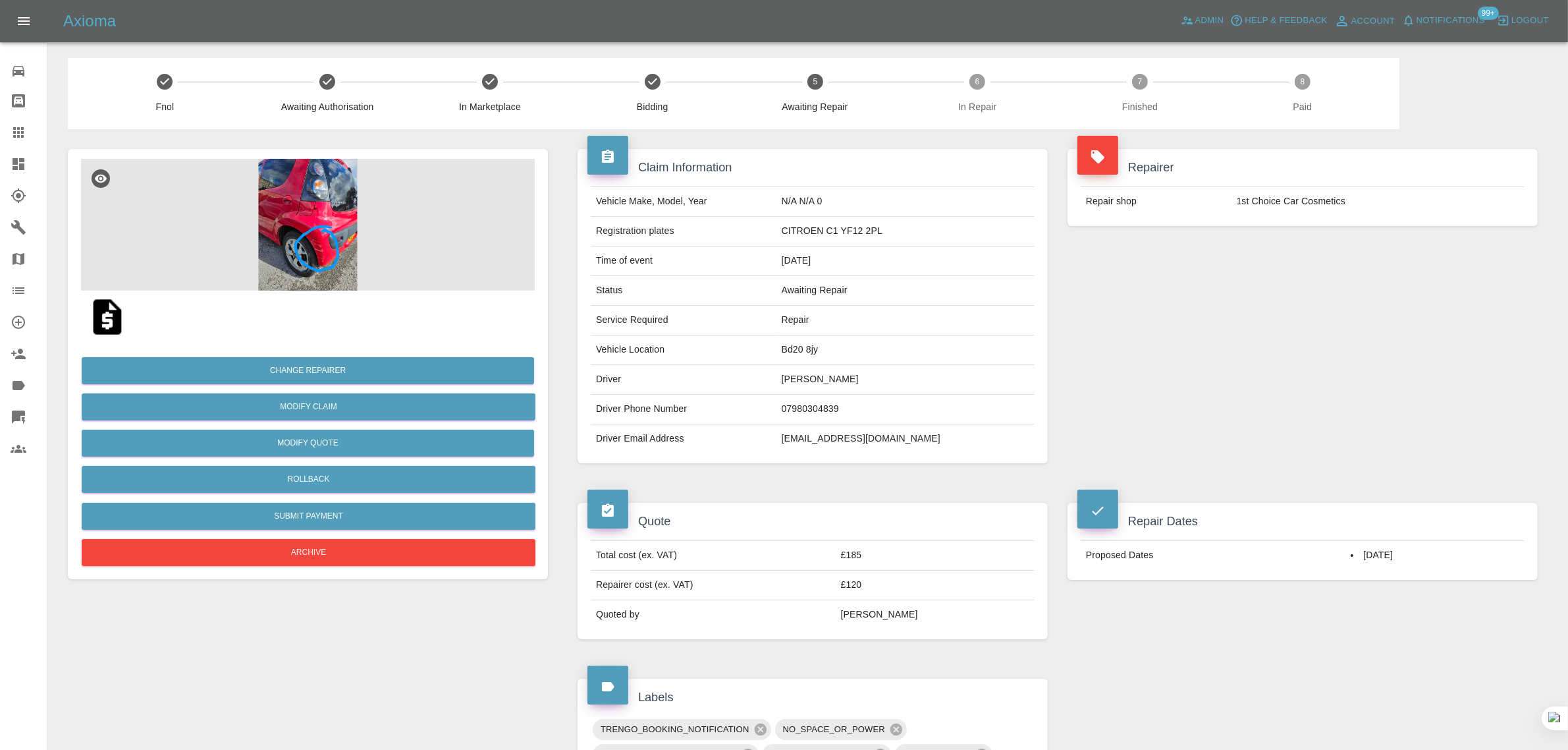
click at [767, 492] on div "Quote Total cost (ex. VAT) £185 Repairer cost (ex. VAT) £120 Quoted by Carl Ain…" at bounding box center [812, 570] width 490 height 176
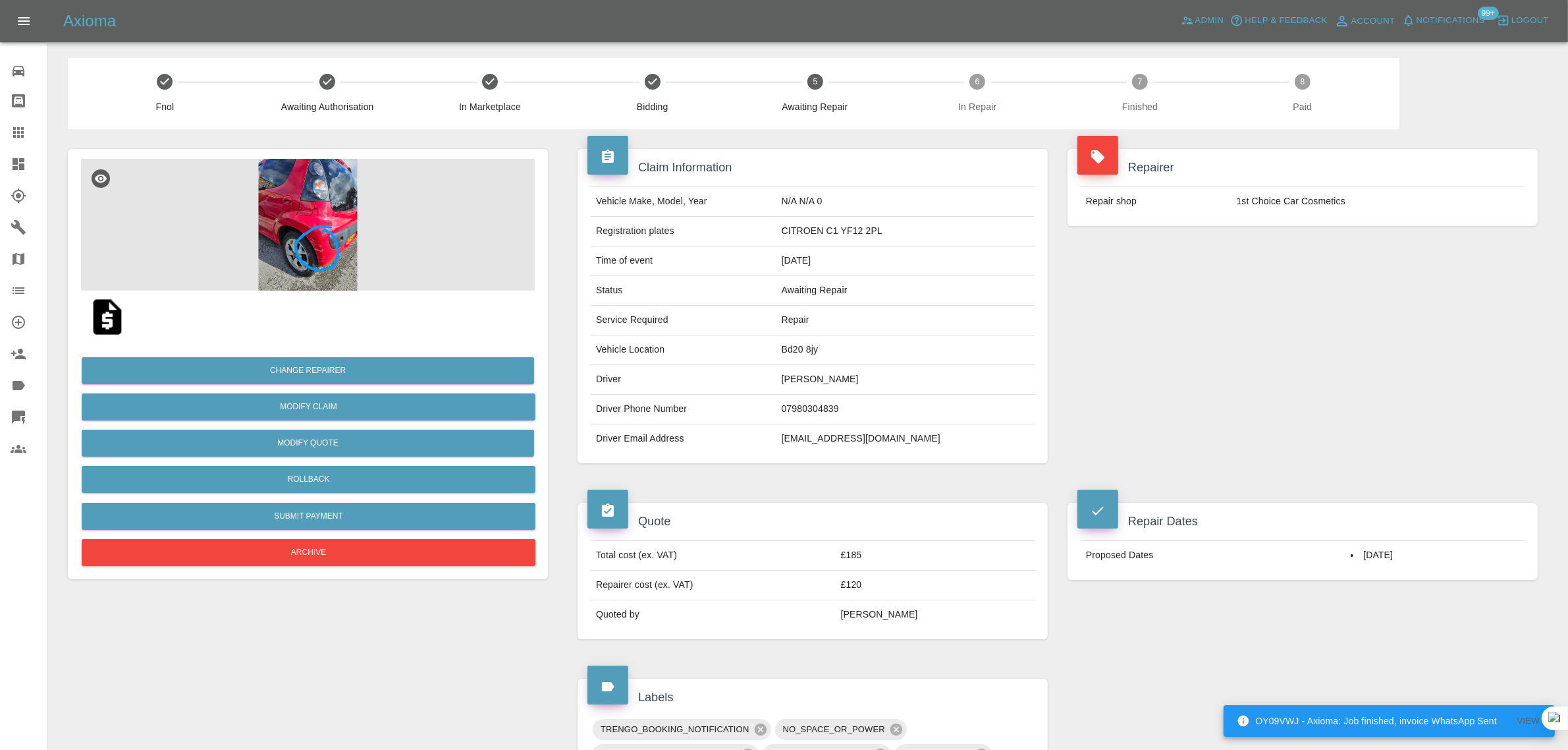
click at [22, 145] on link "Claims" at bounding box center [23, 133] width 47 height 32
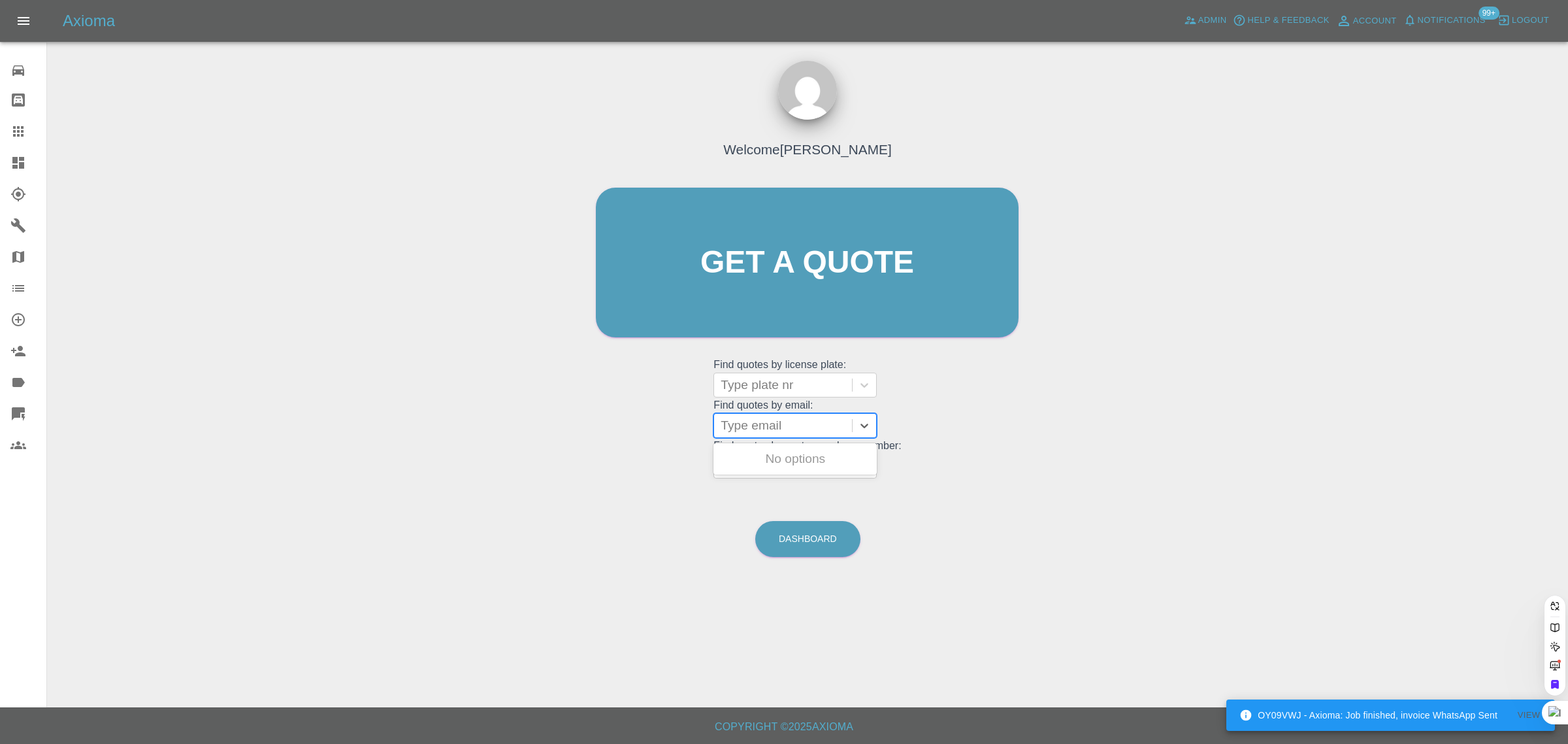
click at [767, 429] on div at bounding box center [783, 426] width 125 height 18
paste input "muayadali@hotmail.com"
type input "muayadali@hotmail.com"
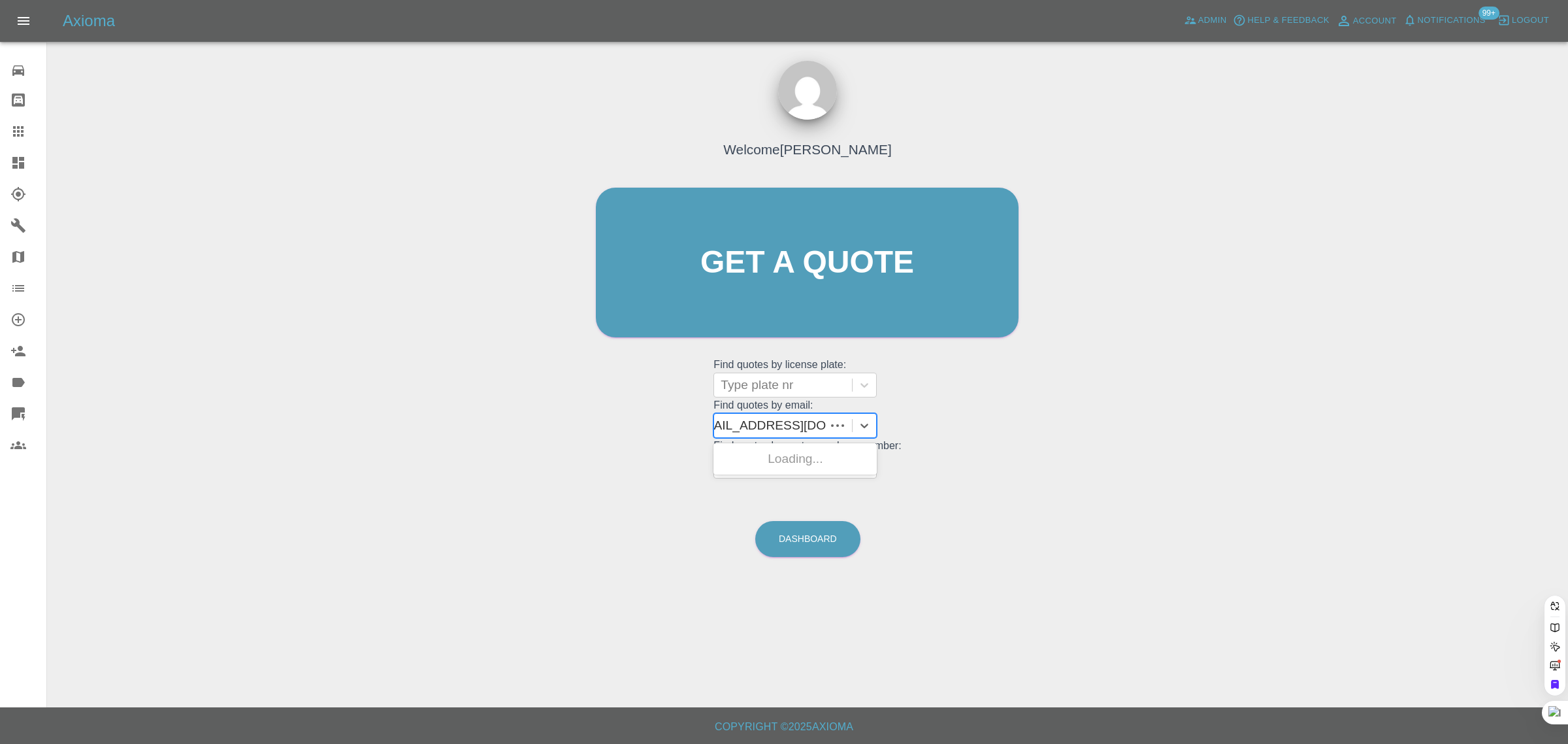
scroll to position [0, 10]
click at [752, 476] on div "KT24FXG, Awaiting Authorisation" at bounding box center [795, 467] width 163 height 42
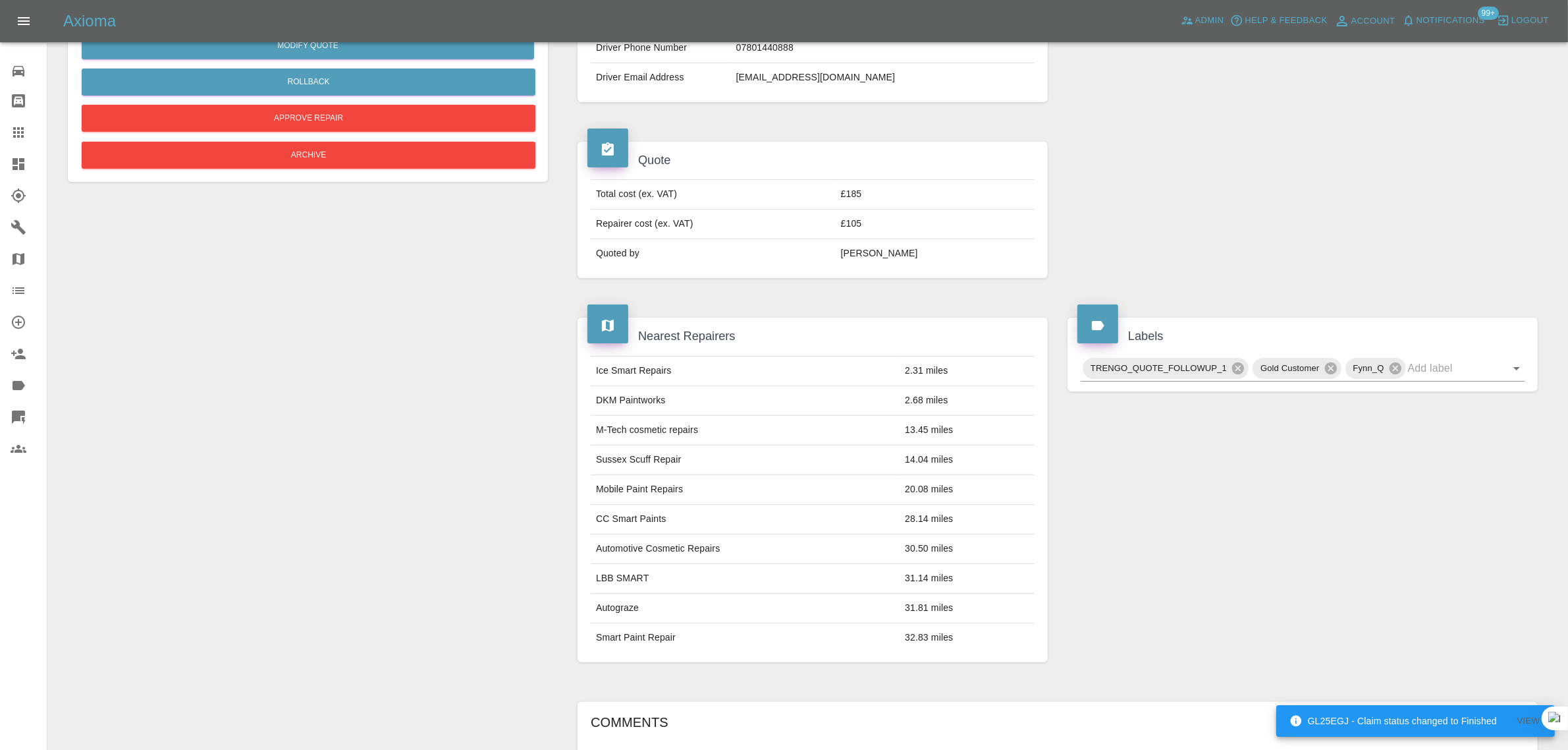
scroll to position [82, 0]
